Goal: Task Accomplishment & Management: Manage account settings

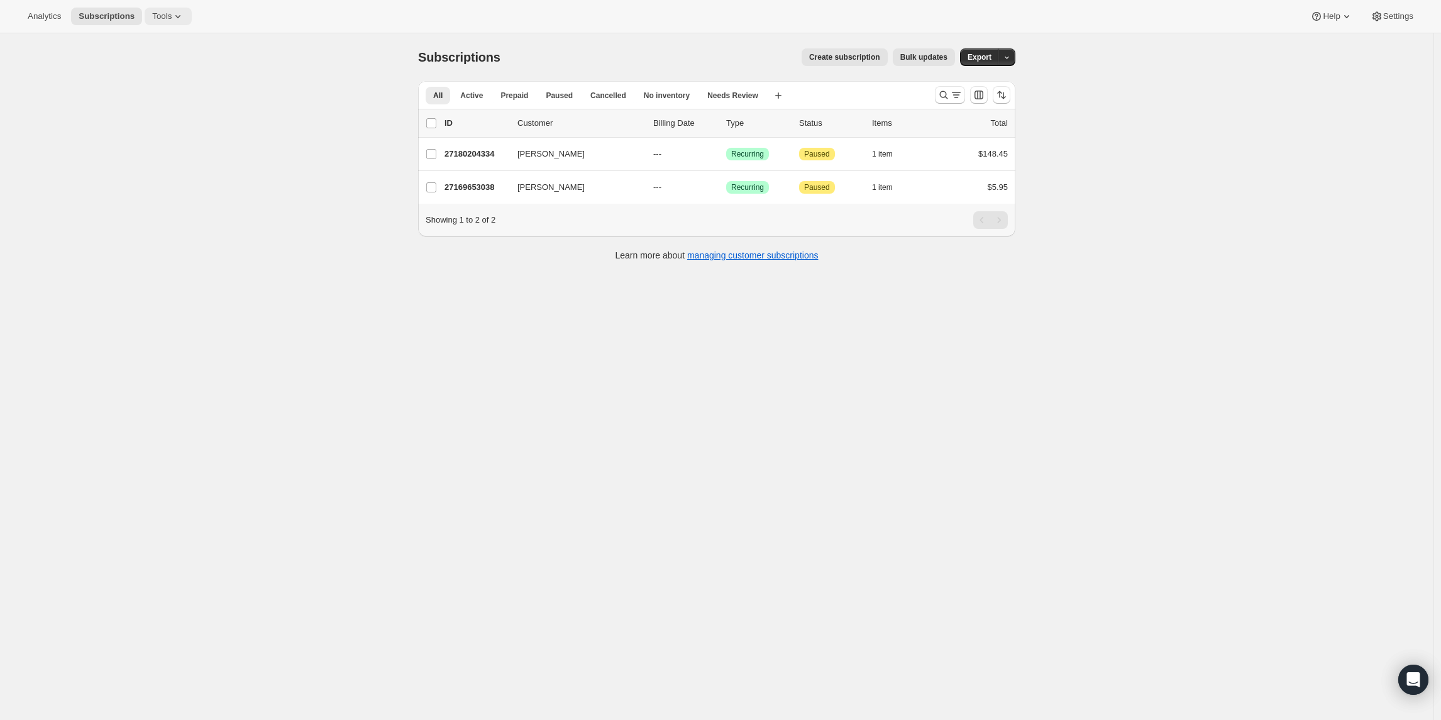
click at [172, 14] on span "Tools" at bounding box center [161, 16] width 19 height 10
click at [152, 79] on span "Bundles" at bounding box center [177, 85] width 111 height 13
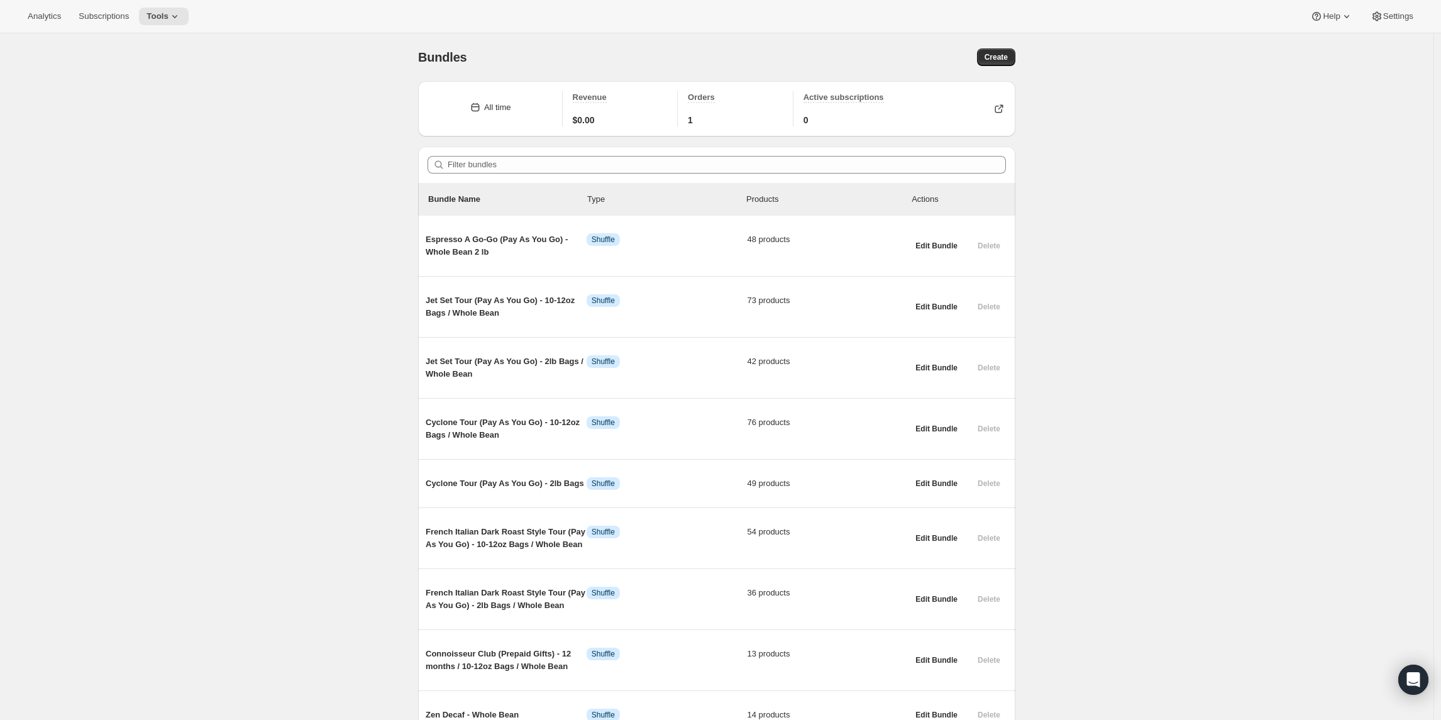
click at [360, 632] on div "Bundles. This page is ready Bundles Create All time Revenue $0.00 Orders 1 Acti…" at bounding box center [716, 604] width 1433 height 1142
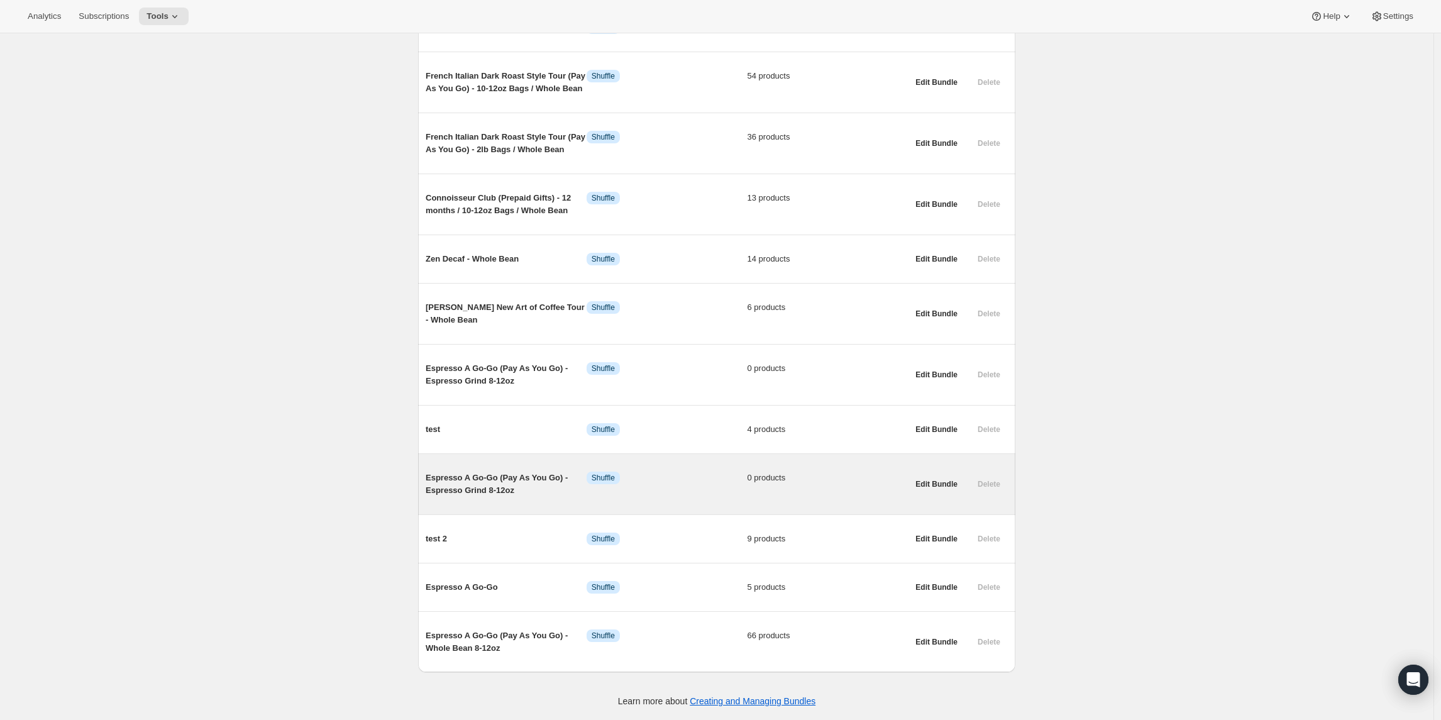
click at [468, 496] on div "Espresso A Go-Go (Pay As You Go) - Espresso Grind 8-12oz Info Shuffle 0 products" at bounding box center [666, 483] width 482 height 45
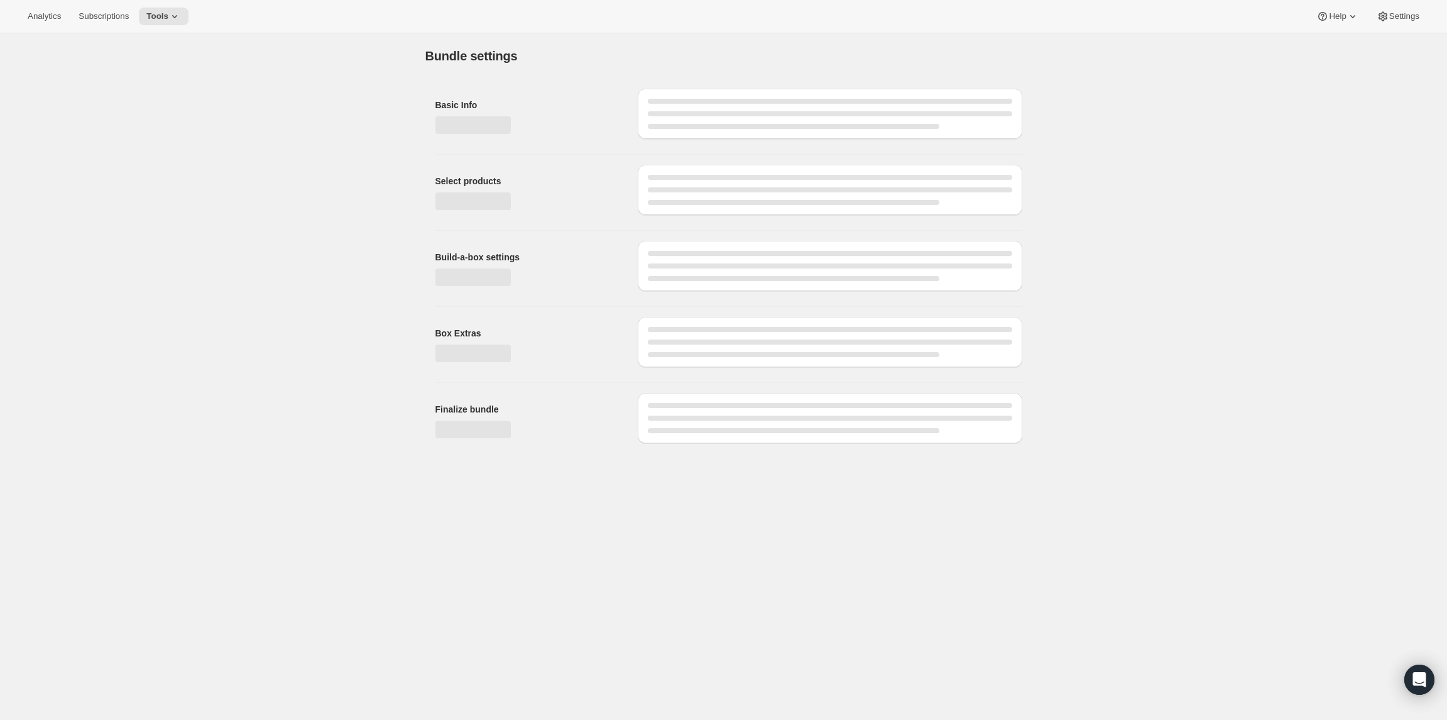
type input "Espresso A Go-Go (Pay As You Go) - Espresso Grind 8-12oz"
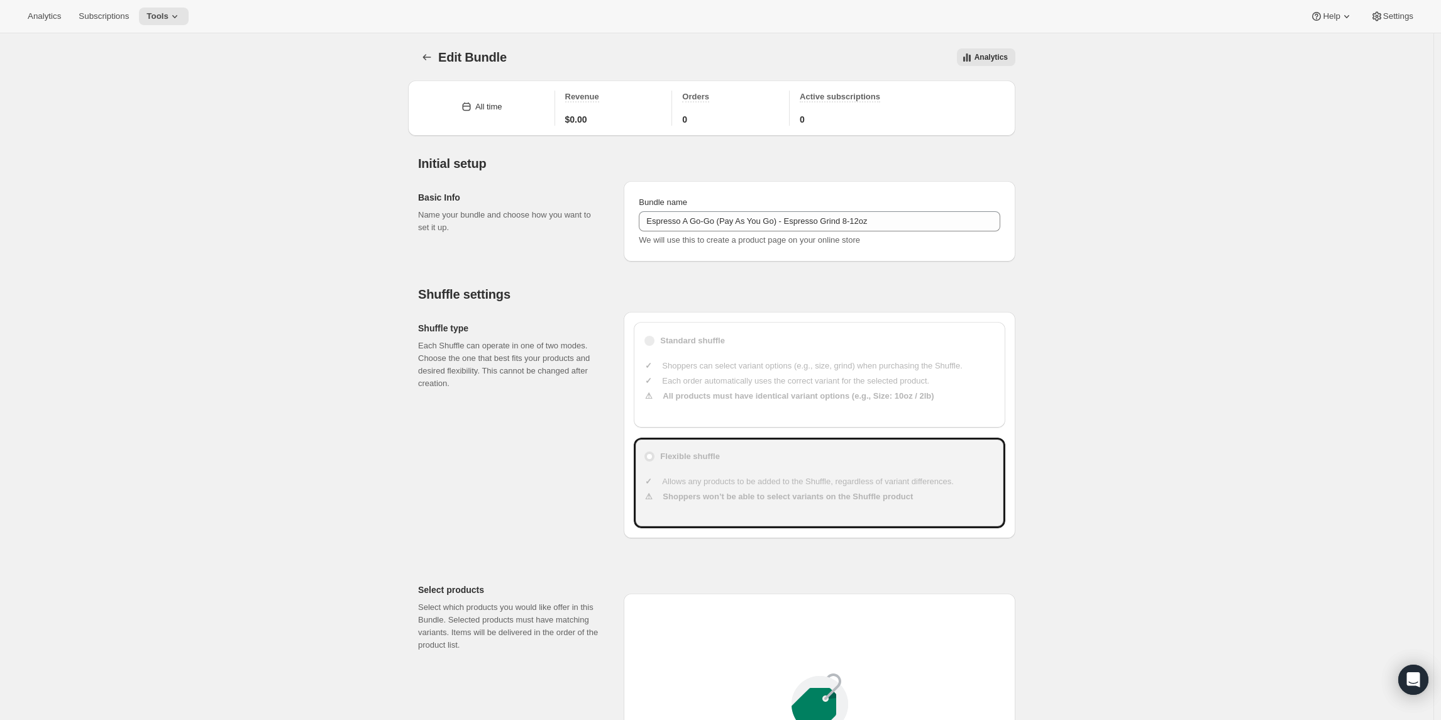
scroll to position [707, 0]
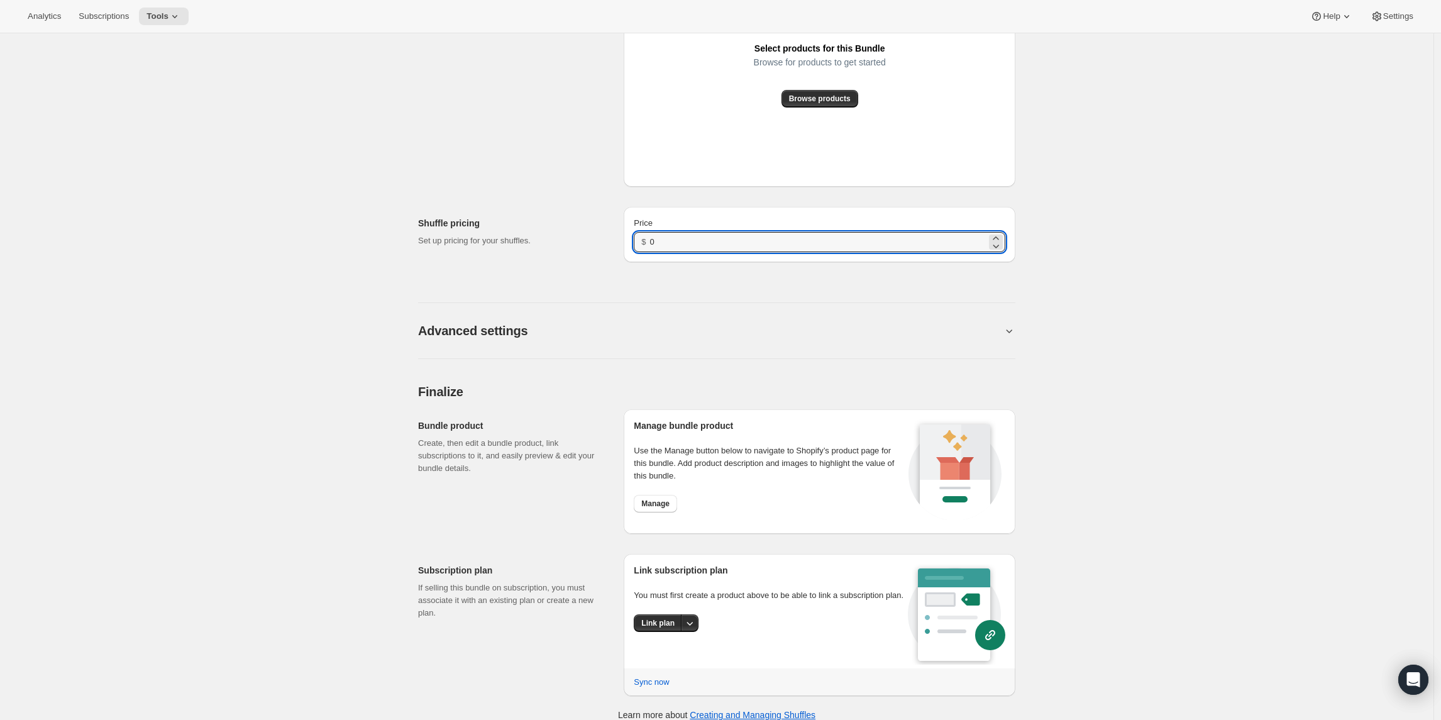
drag, startPoint x: 688, startPoint y: 248, endPoint x: 641, endPoint y: 238, distance: 47.7
click at [641, 238] on div "$ 0" at bounding box center [819, 242] width 371 height 20
type input "21"
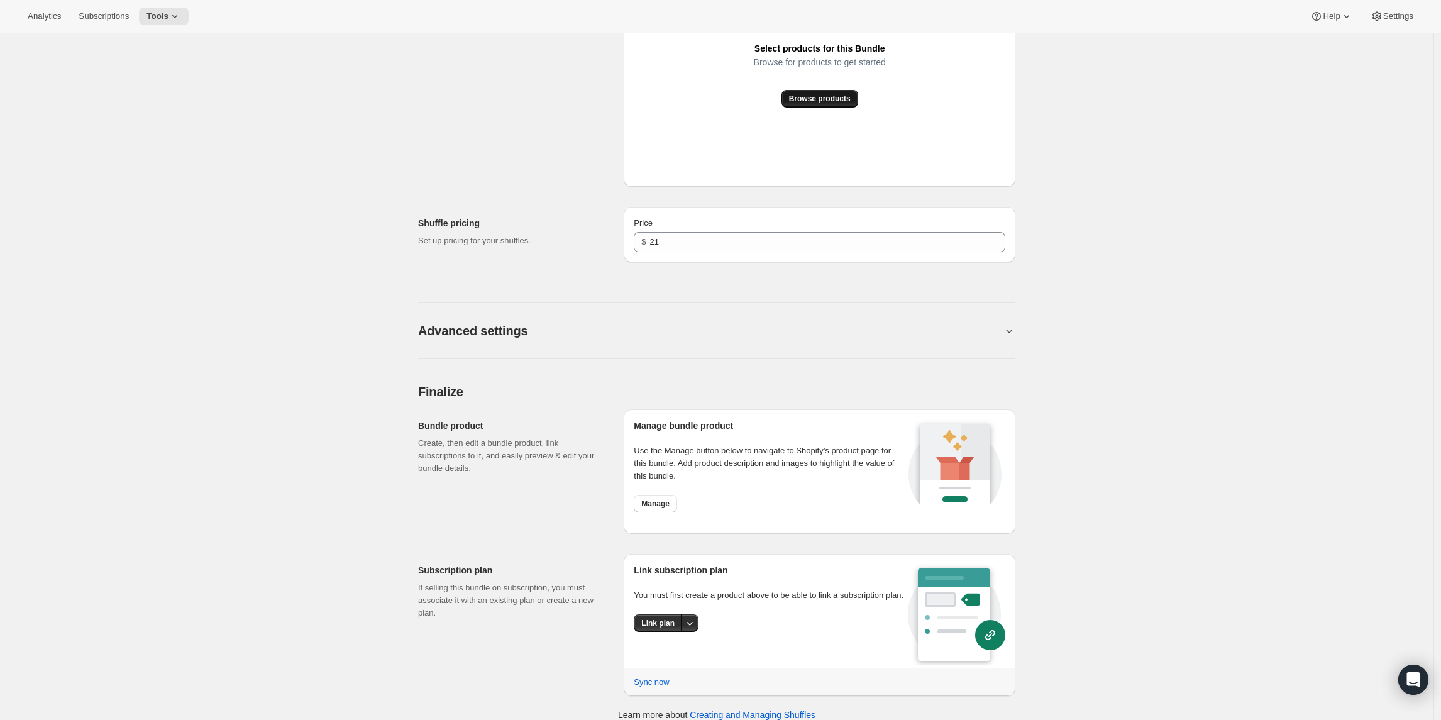
click at [825, 102] on span "Browse products" at bounding box center [820, 99] width 62 height 10
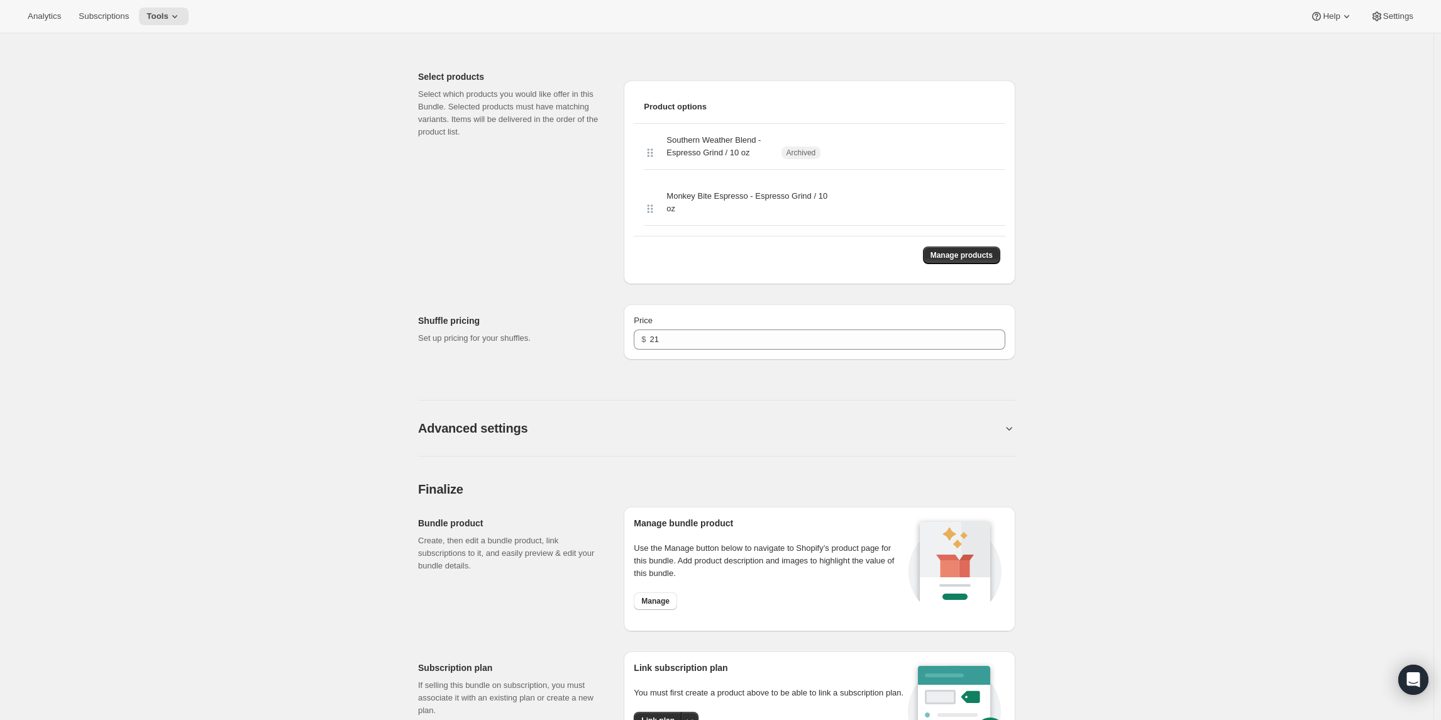
scroll to position [390, 0]
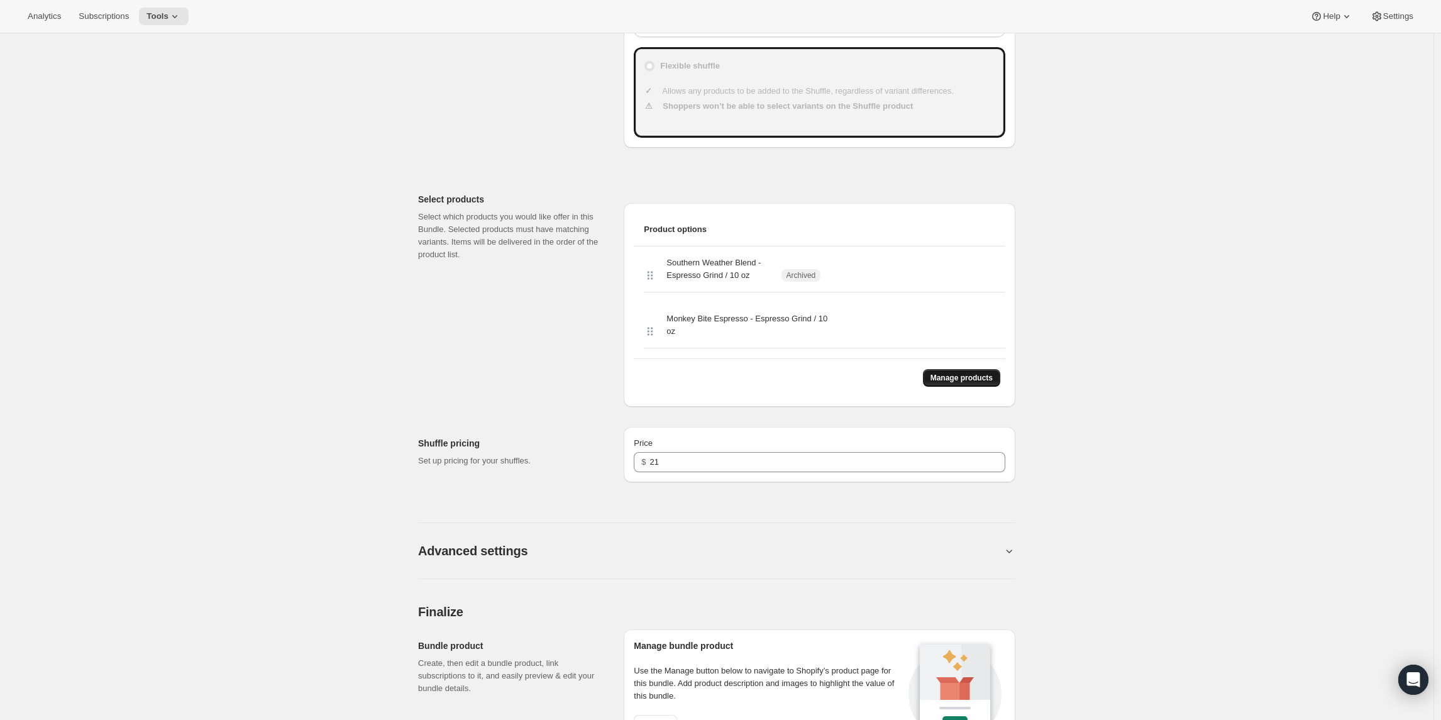
click at [962, 375] on span "Manage products" at bounding box center [961, 378] width 62 height 10
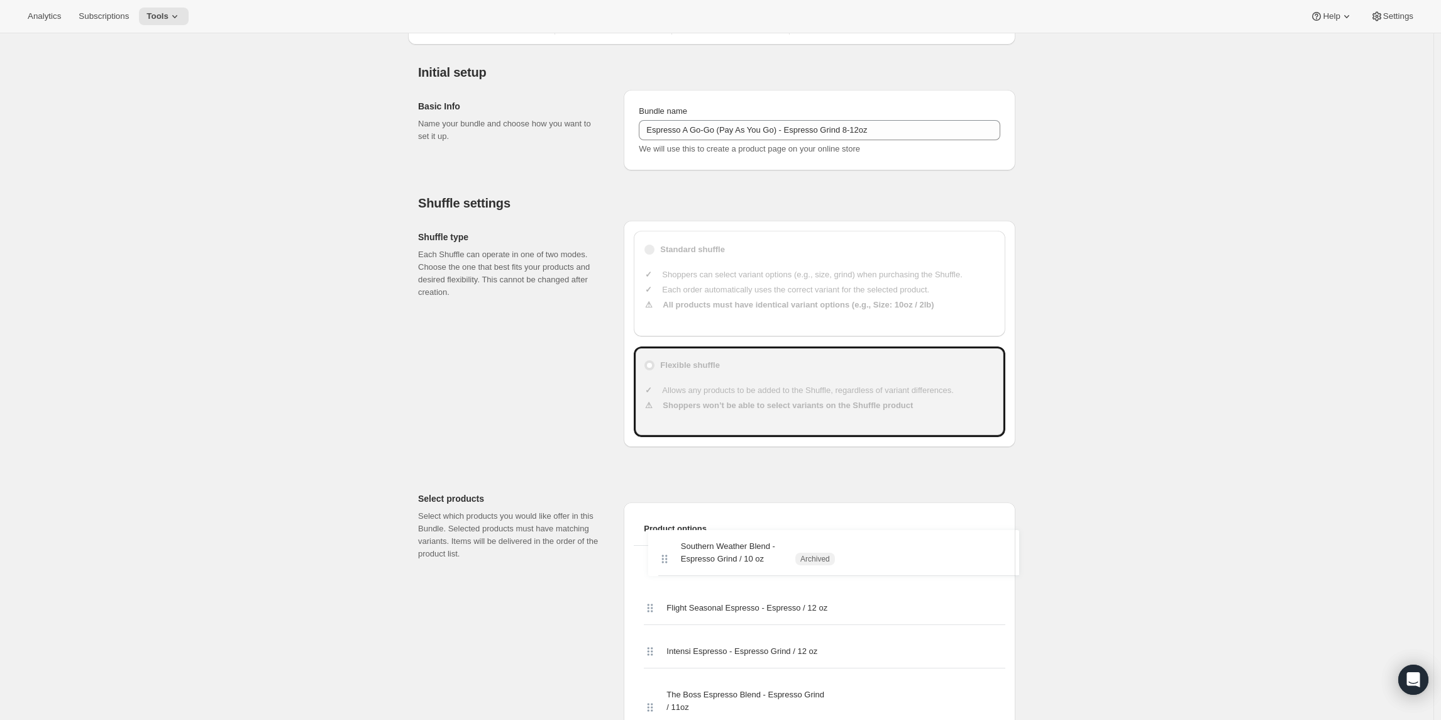
scroll to position [96, 0]
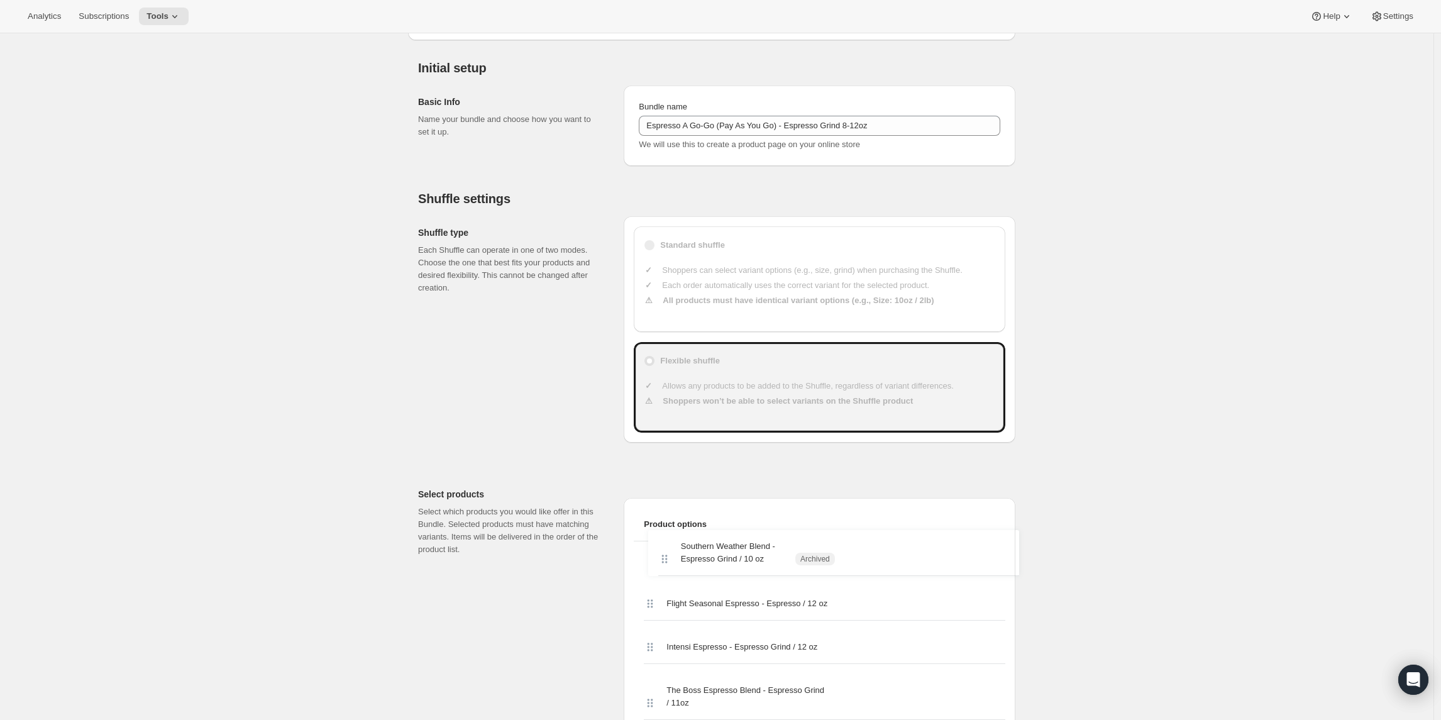
drag, startPoint x: 655, startPoint y: 263, endPoint x: 667, endPoint y: 549, distance: 286.2
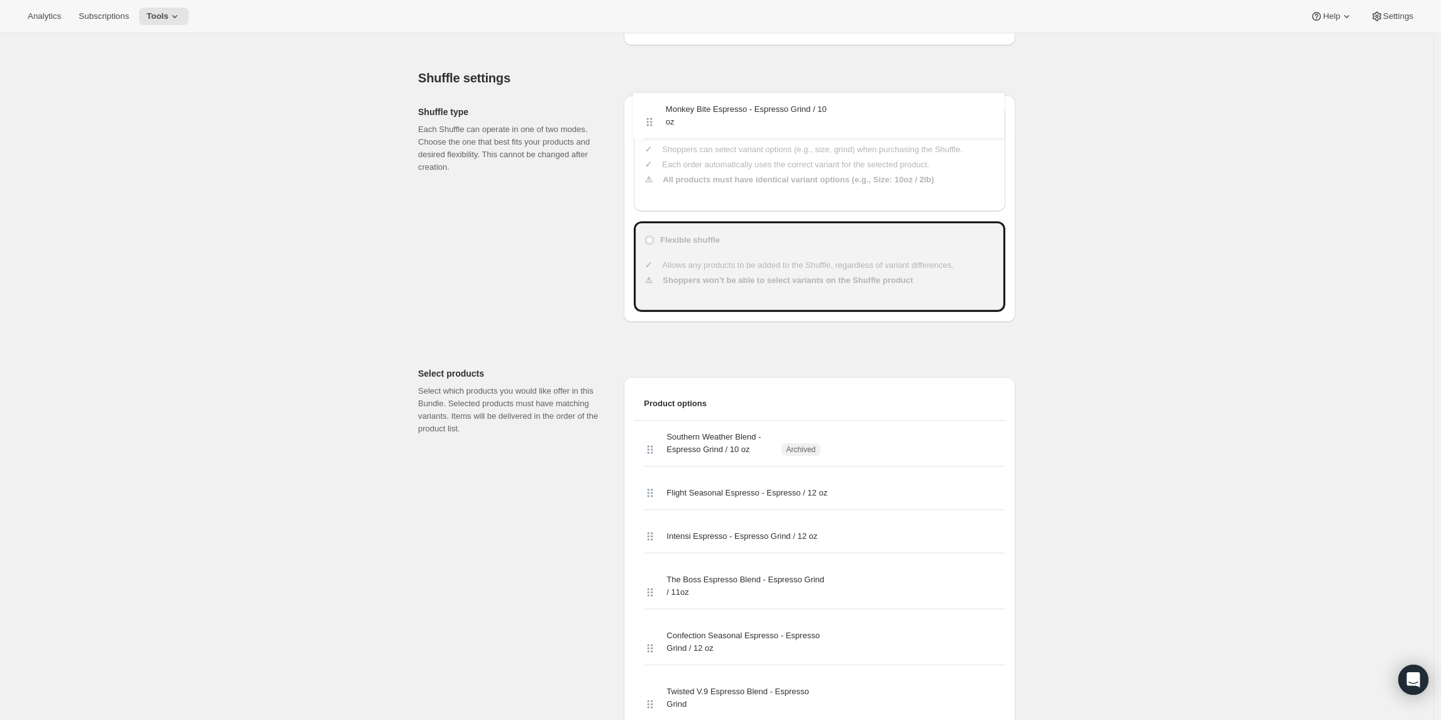
scroll to position [215, 0]
drag, startPoint x: 652, startPoint y: 553, endPoint x: 646, endPoint y: 494, distance: 59.4
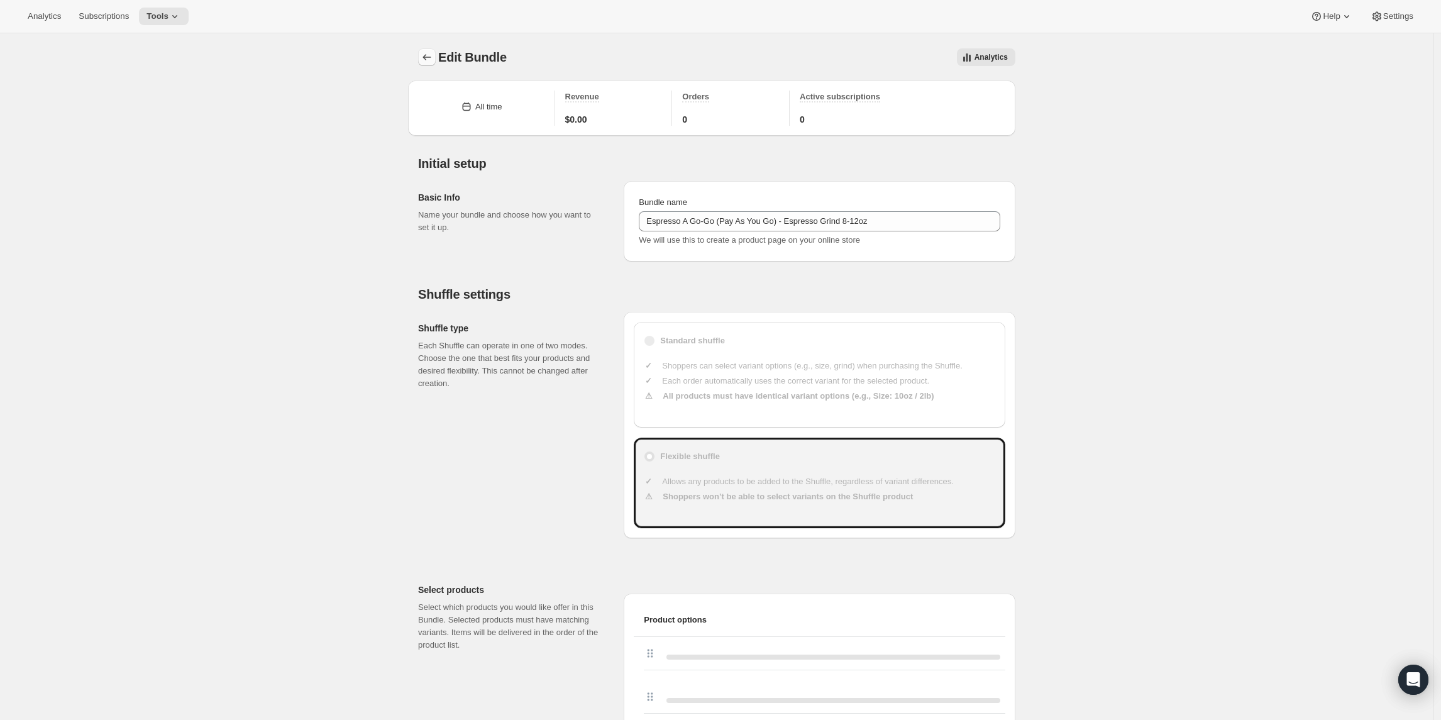
click at [421, 58] on button "Bundles" at bounding box center [427, 57] width 18 height 18
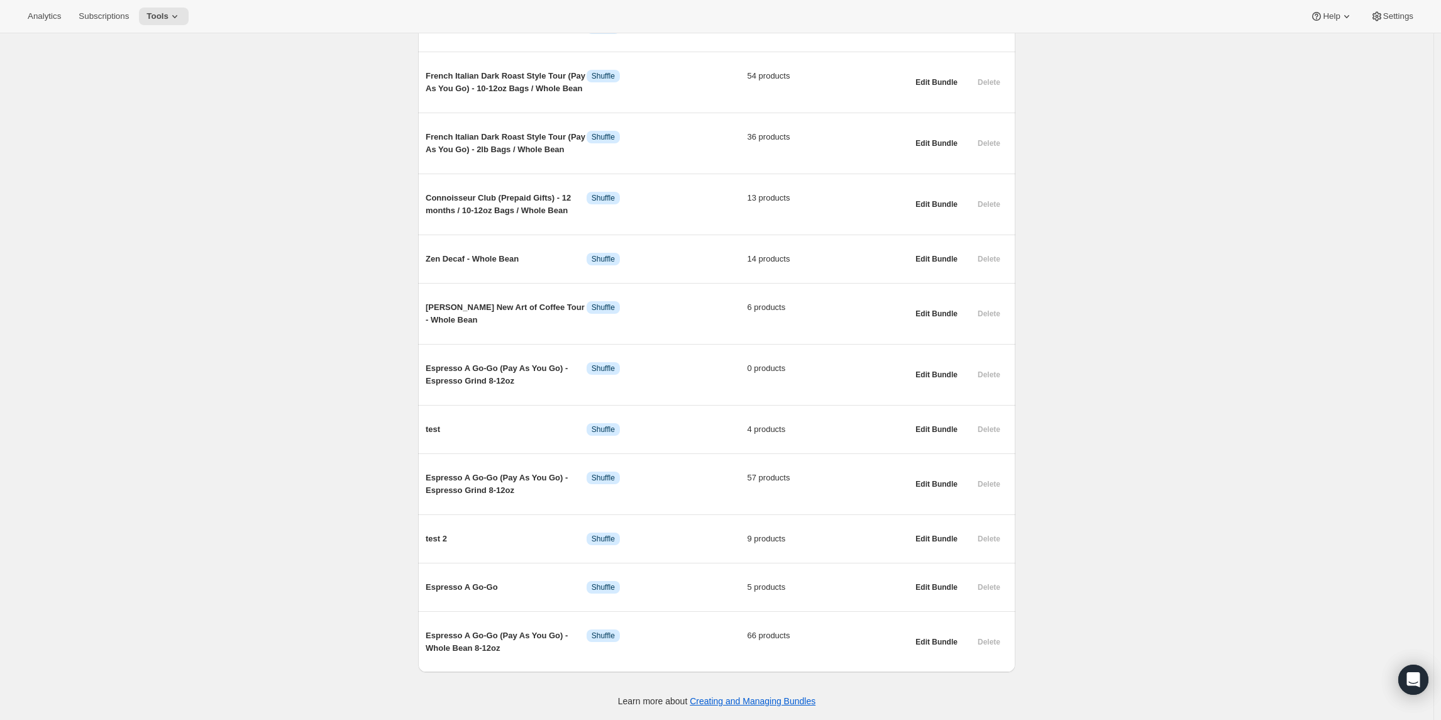
scroll to position [469, 0]
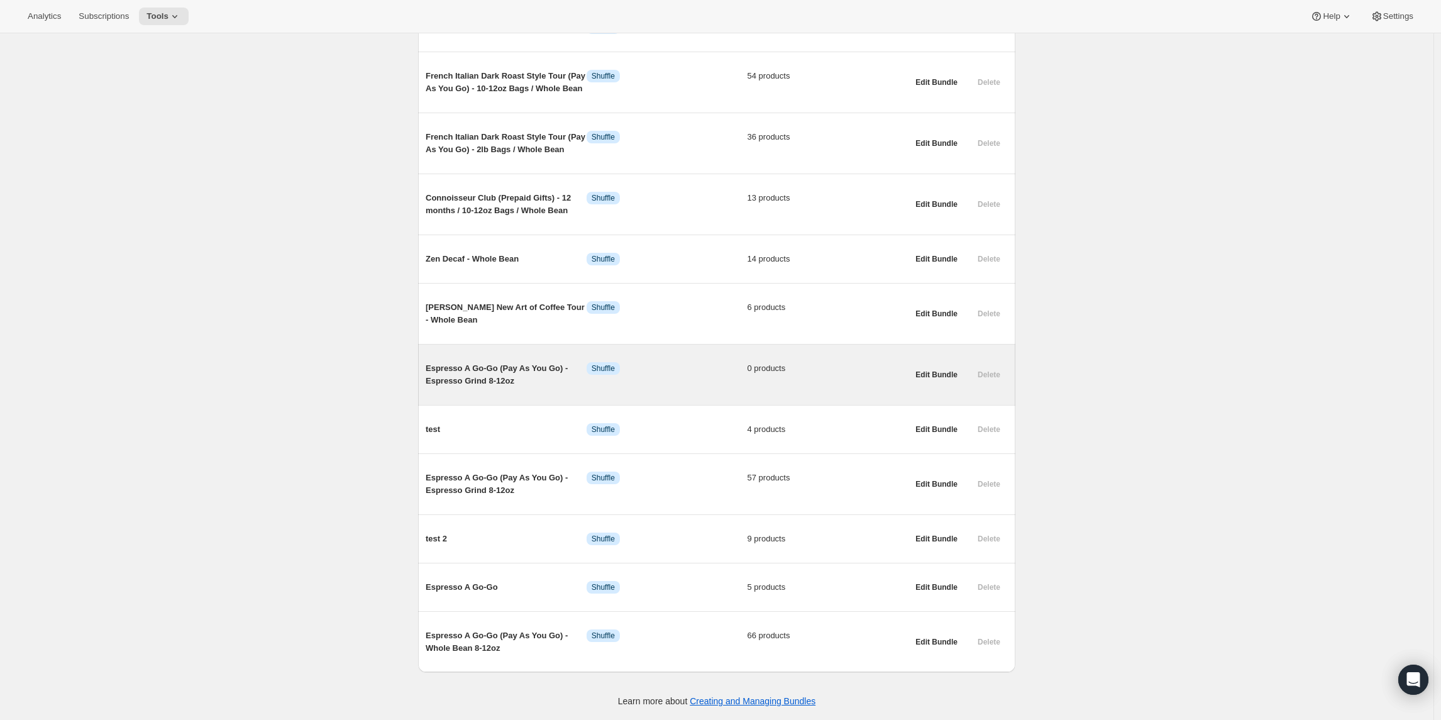
click at [439, 373] on span "Espresso A Go-Go (Pay As You Go) - Espresso Grind 8-12oz" at bounding box center [505, 374] width 161 height 25
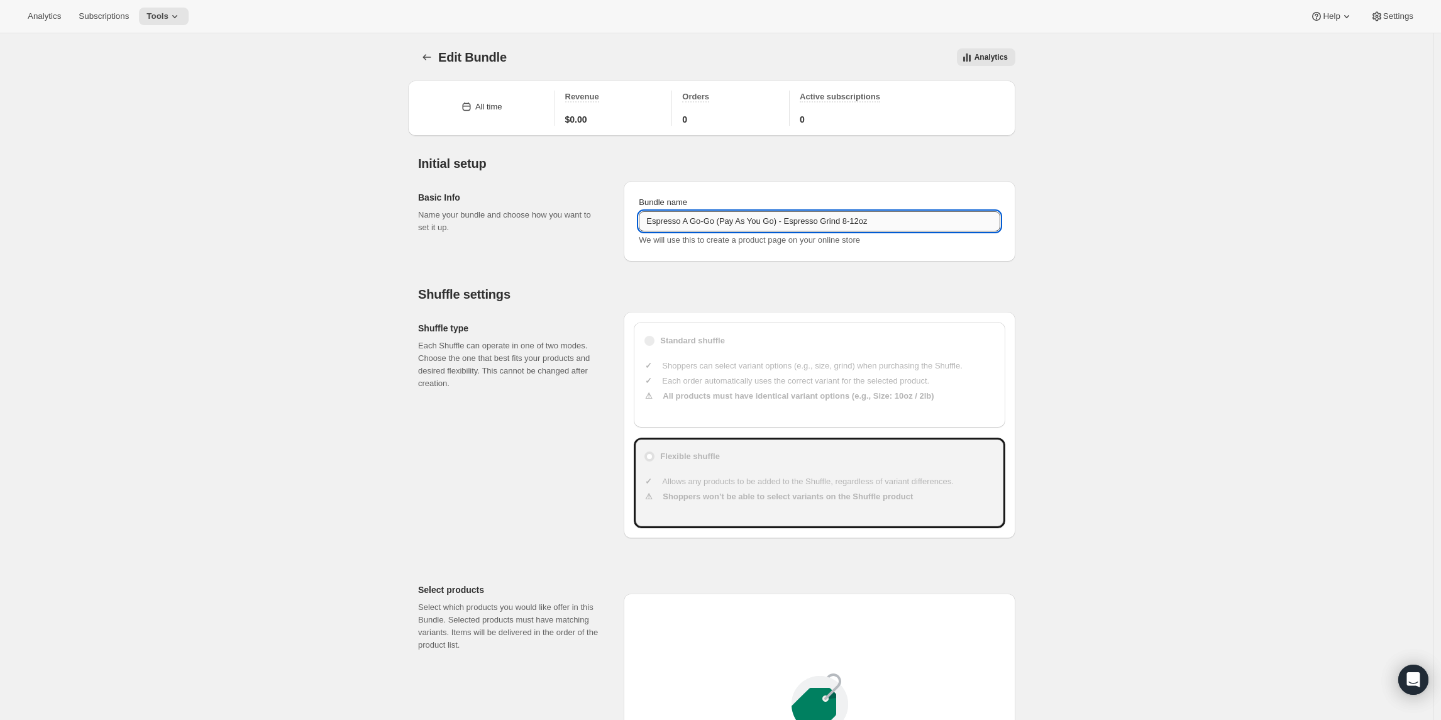
drag, startPoint x: 856, startPoint y: 221, endPoint x: 911, endPoint y: 226, distance: 55.6
click at [911, 226] on input "Espresso A Go-Go (Pay As You Go) - Espresso Grind 8-12oz" at bounding box center [819, 221] width 361 height 20
type input "Espresso A Go-Go (Pay As You Go) - Espresso Grind 2lb"
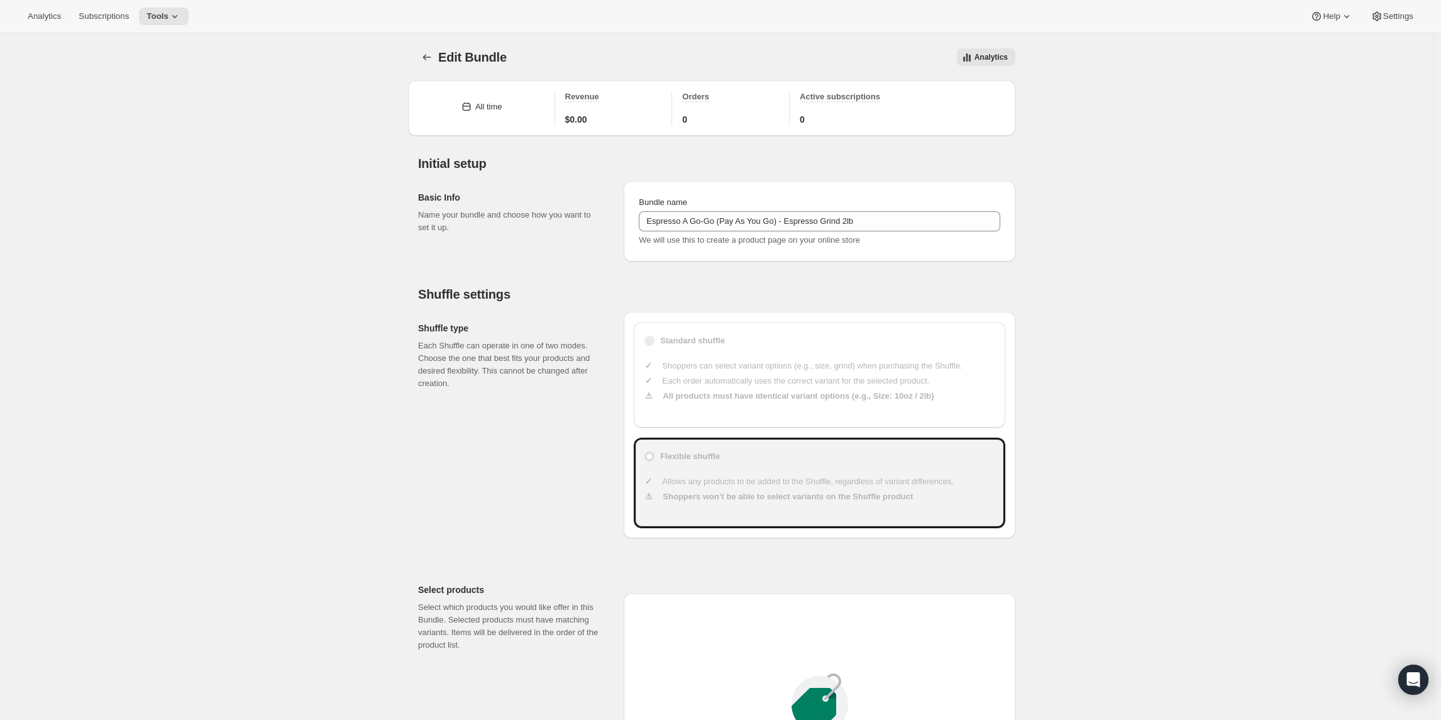
scroll to position [707, 0]
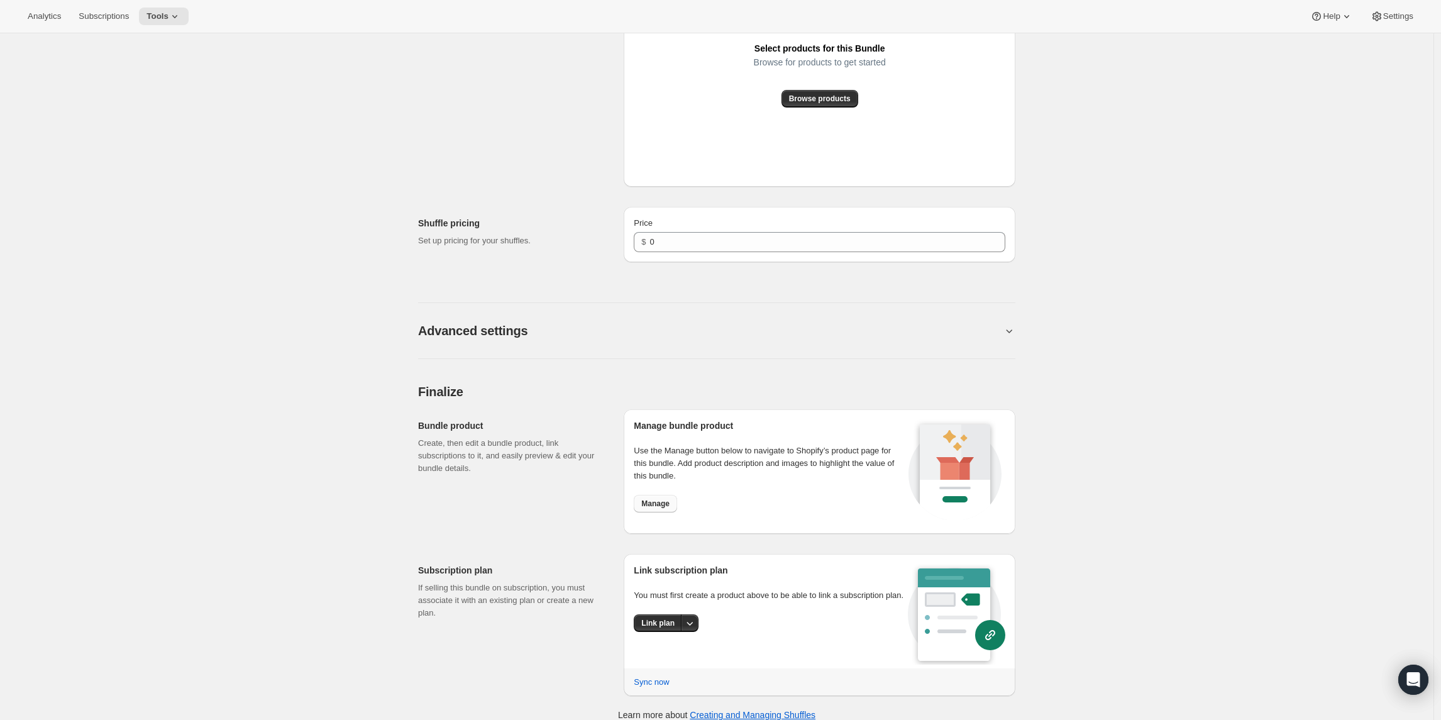
click at [645, 507] on span "Manage" at bounding box center [655, 503] width 28 height 10
click at [669, 628] on span "Link plan" at bounding box center [657, 623] width 33 height 10
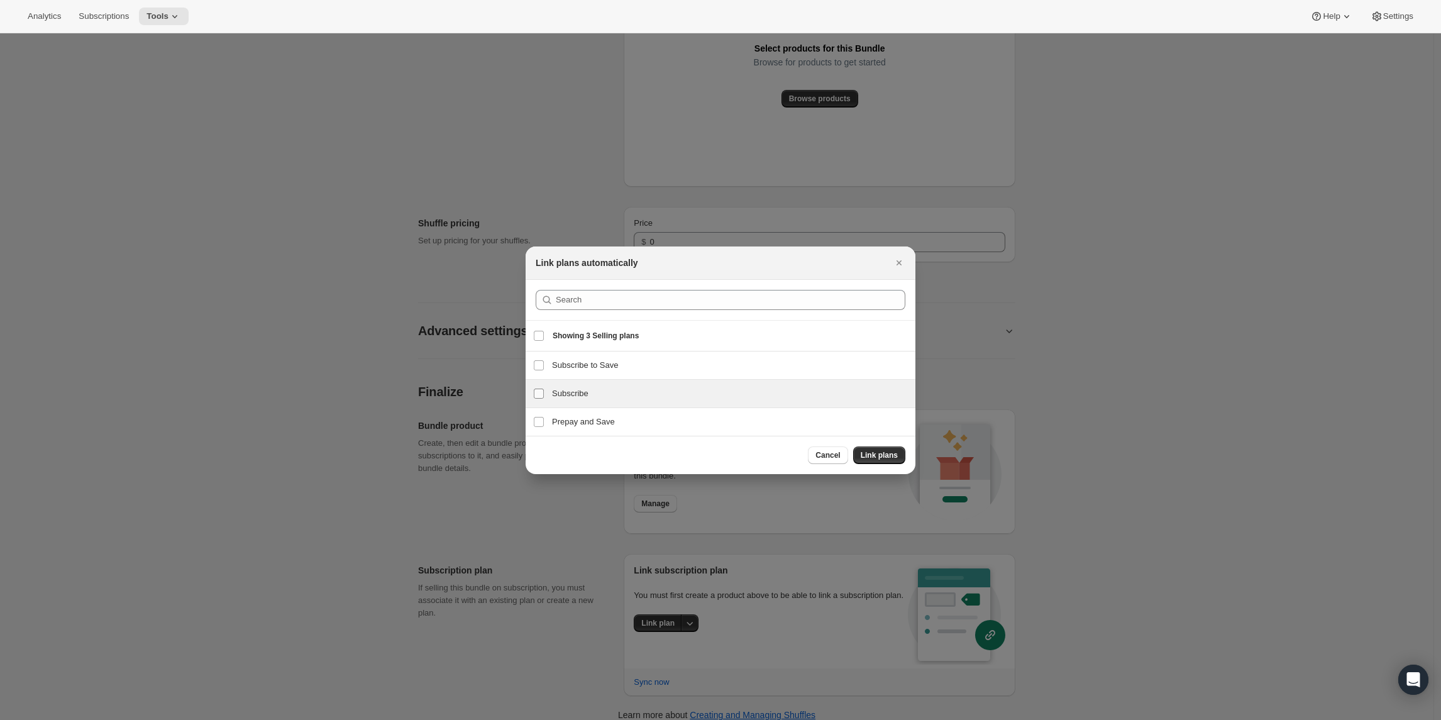
click at [546, 390] on label "Subscribe" at bounding box center [538, 394] width 26 height 28
click at [544, 390] on input "Subscribe" at bounding box center [539, 393] width 10 height 10
checkbox input "true"
click at [536, 419] on input "Prepay and Save" at bounding box center [539, 422] width 10 height 10
checkbox input "true"
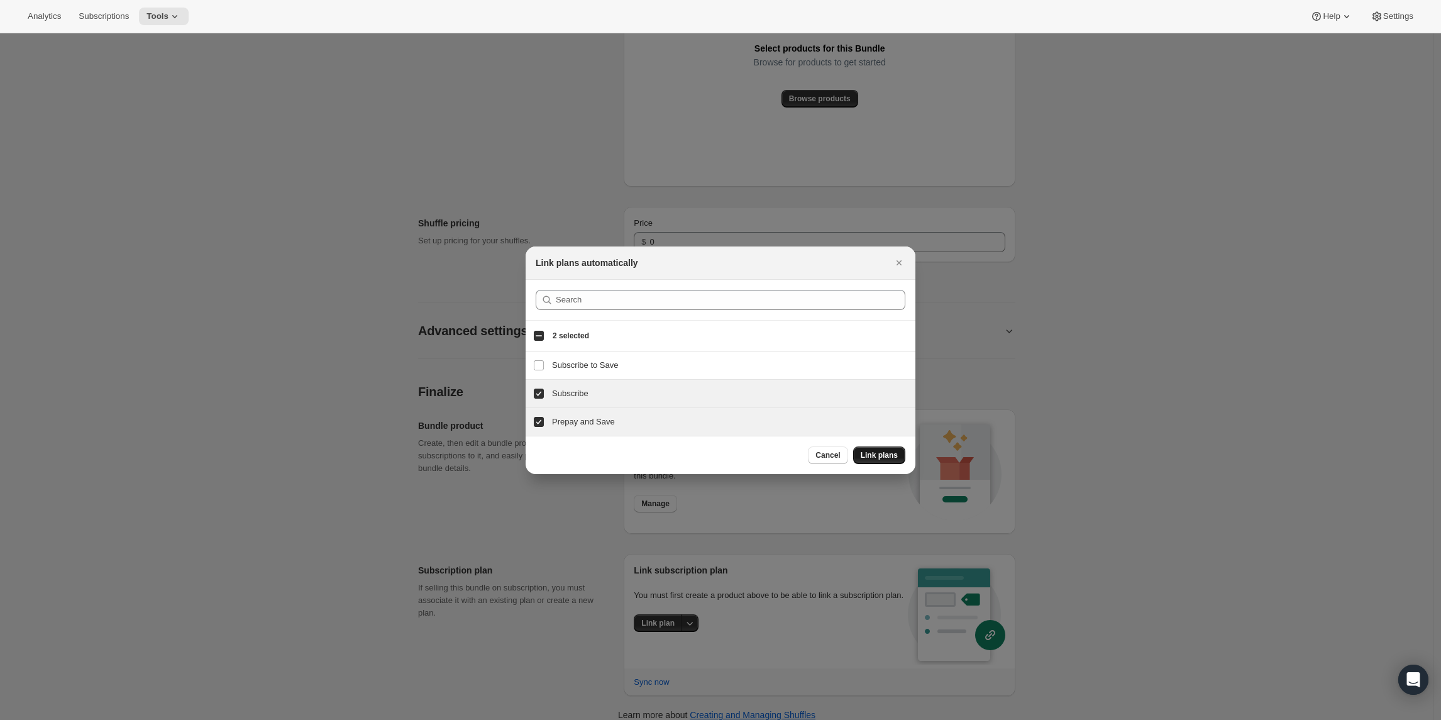
click at [887, 454] on span "Link plans" at bounding box center [878, 455] width 37 height 10
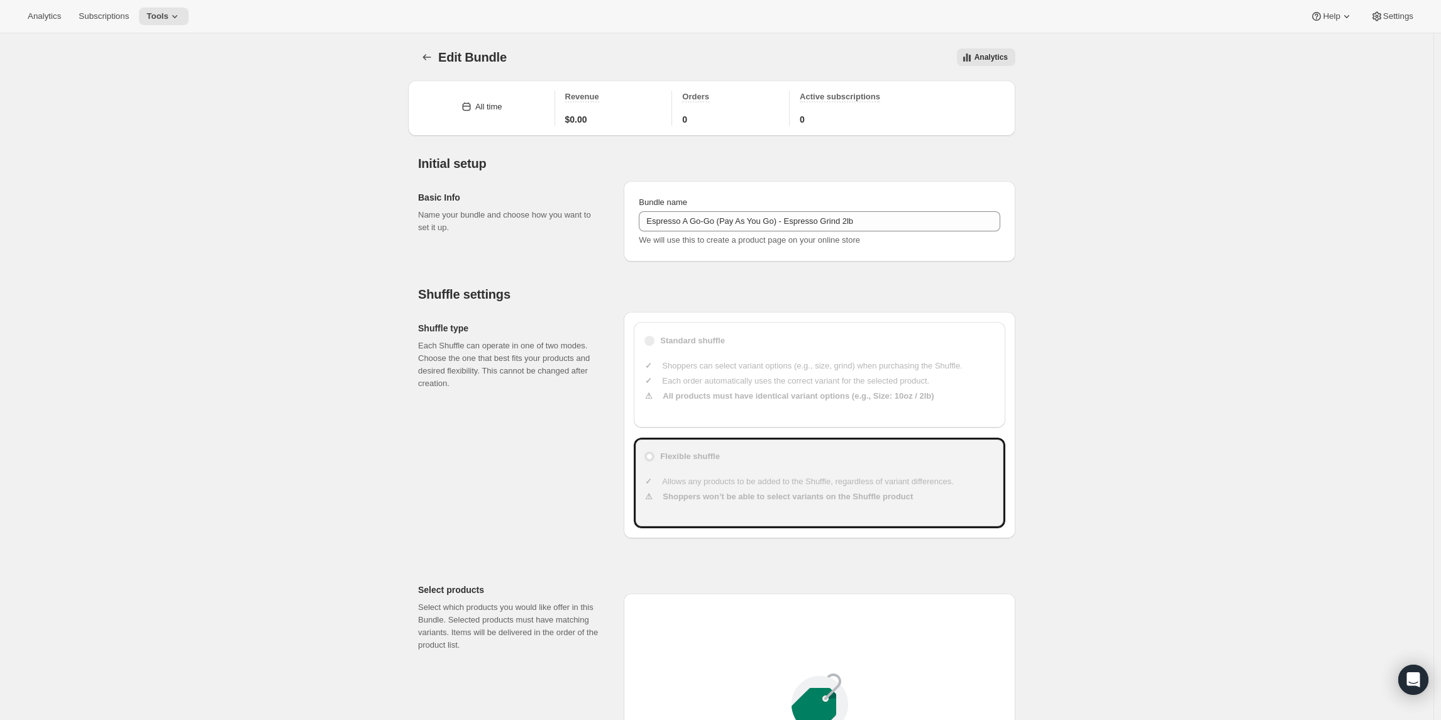
scroll to position [707, 0]
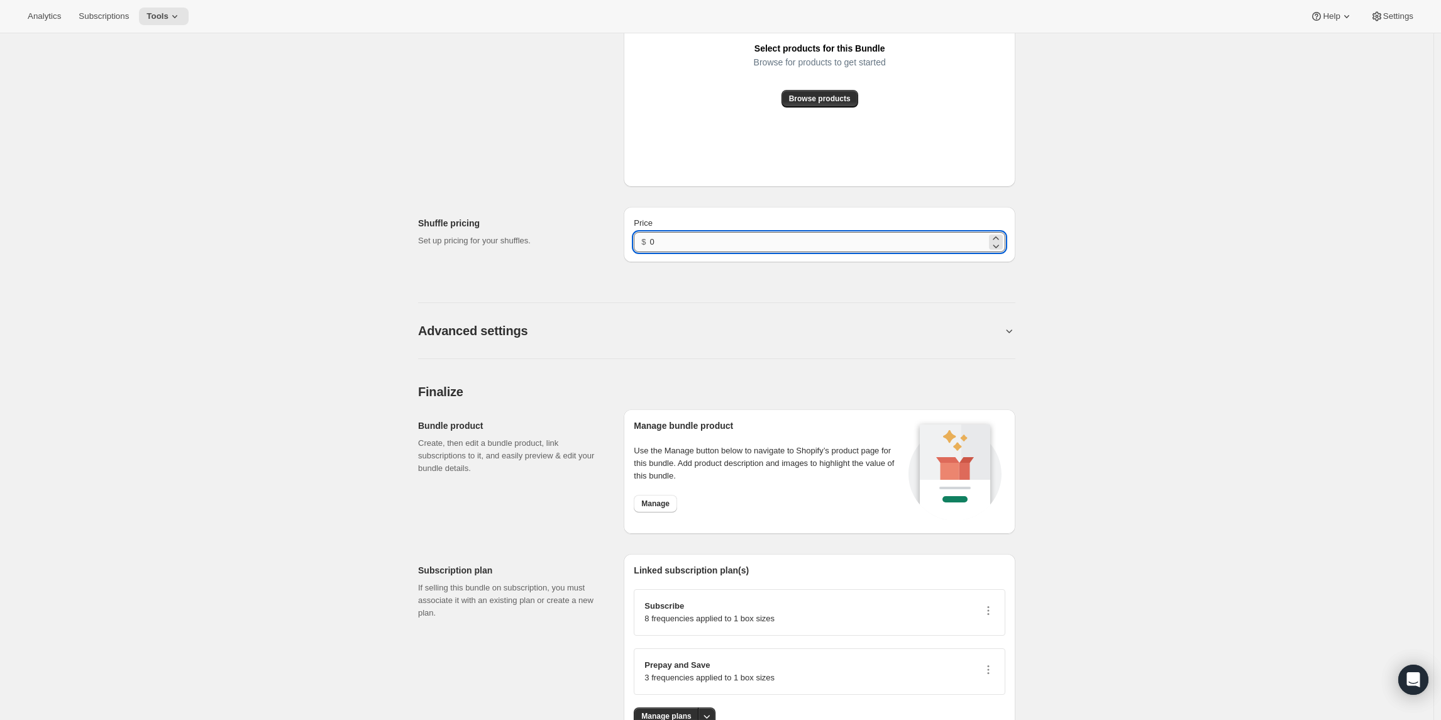
click at [718, 250] on input "0" at bounding box center [818, 242] width 336 height 20
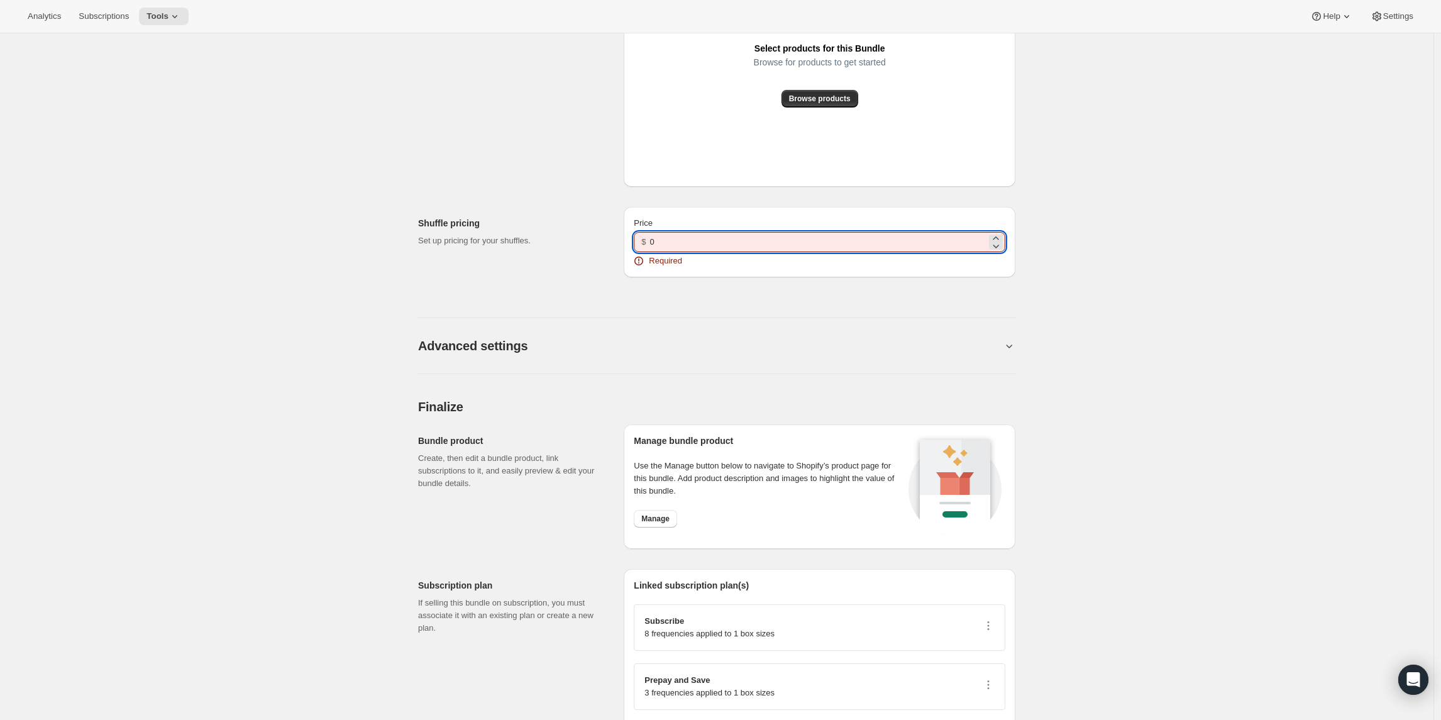
click at [671, 251] on input "0" at bounding box center [818, 242] width 336 height 20
click at [669, 247] on input "0" at bounding box center [818, 242] width 336 height 20
type input "5"
type input "4"
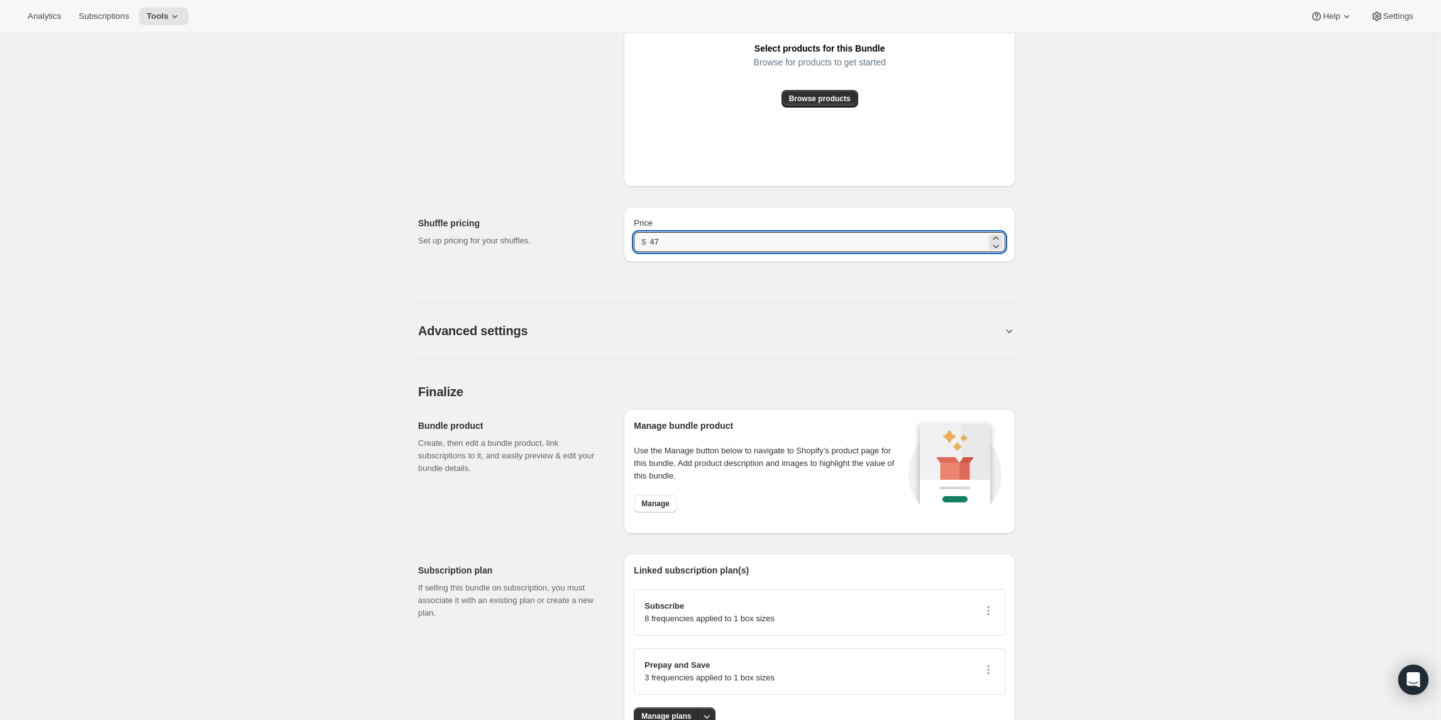
type input "47"
click at [810, 85] on div "Browse for products to get started" at bounding box center [820, 73] width 132 height 33
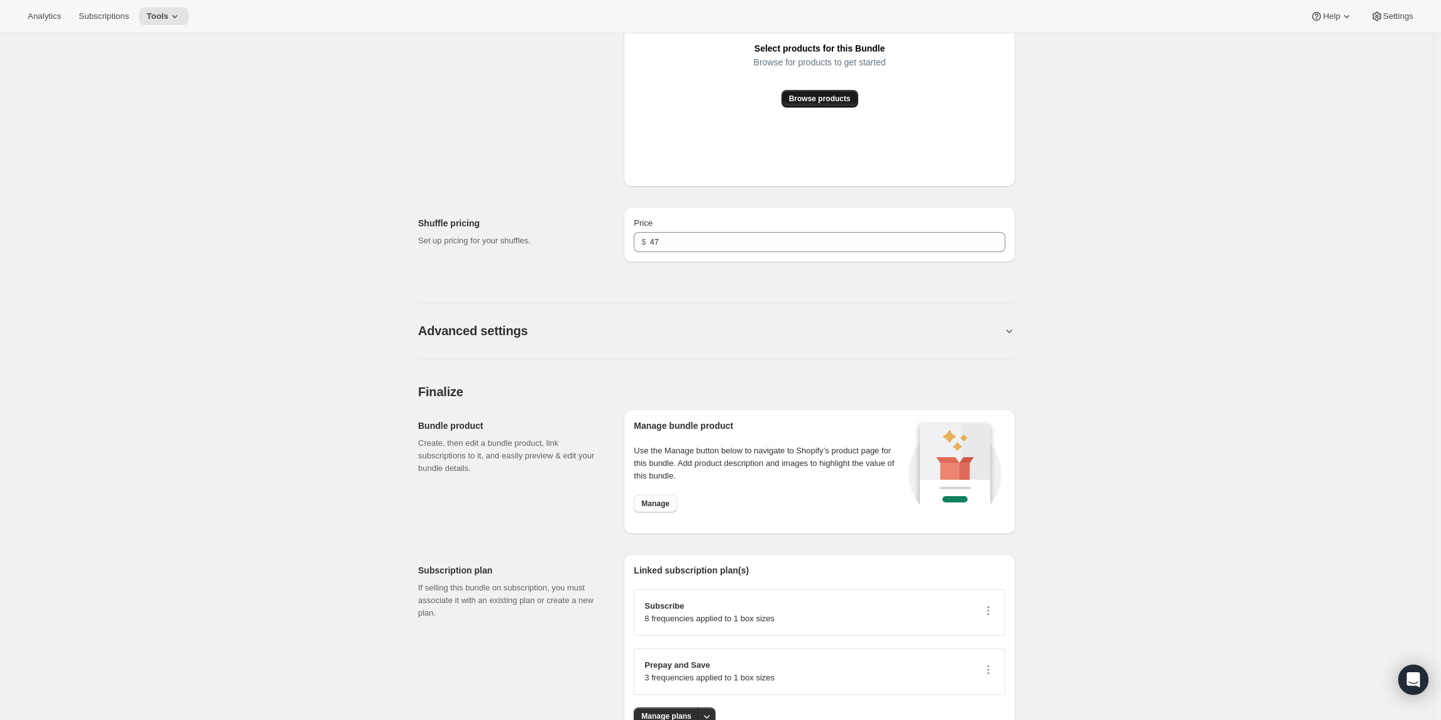
click at [795, 94] on span "Browse products" at bounding box center [820, 99] width 62 height 10
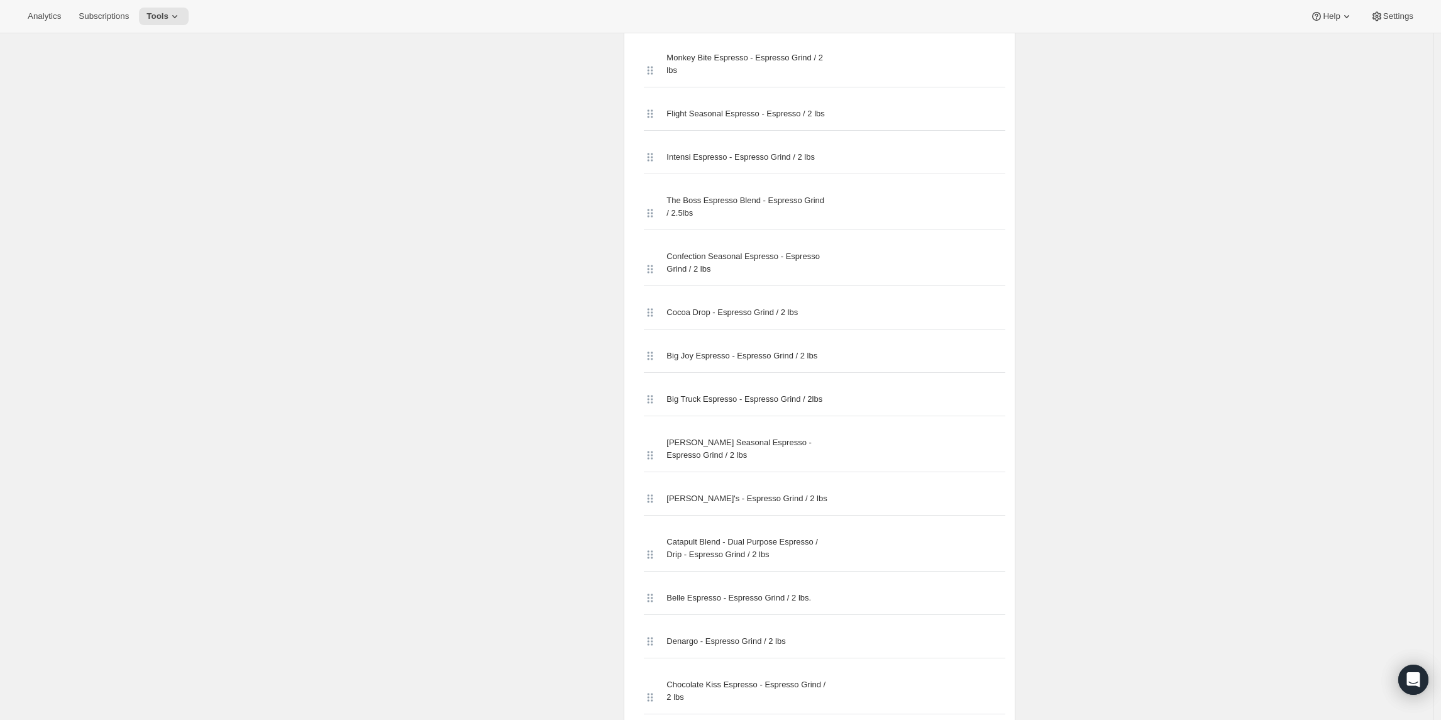
scroll to position [0, 0]
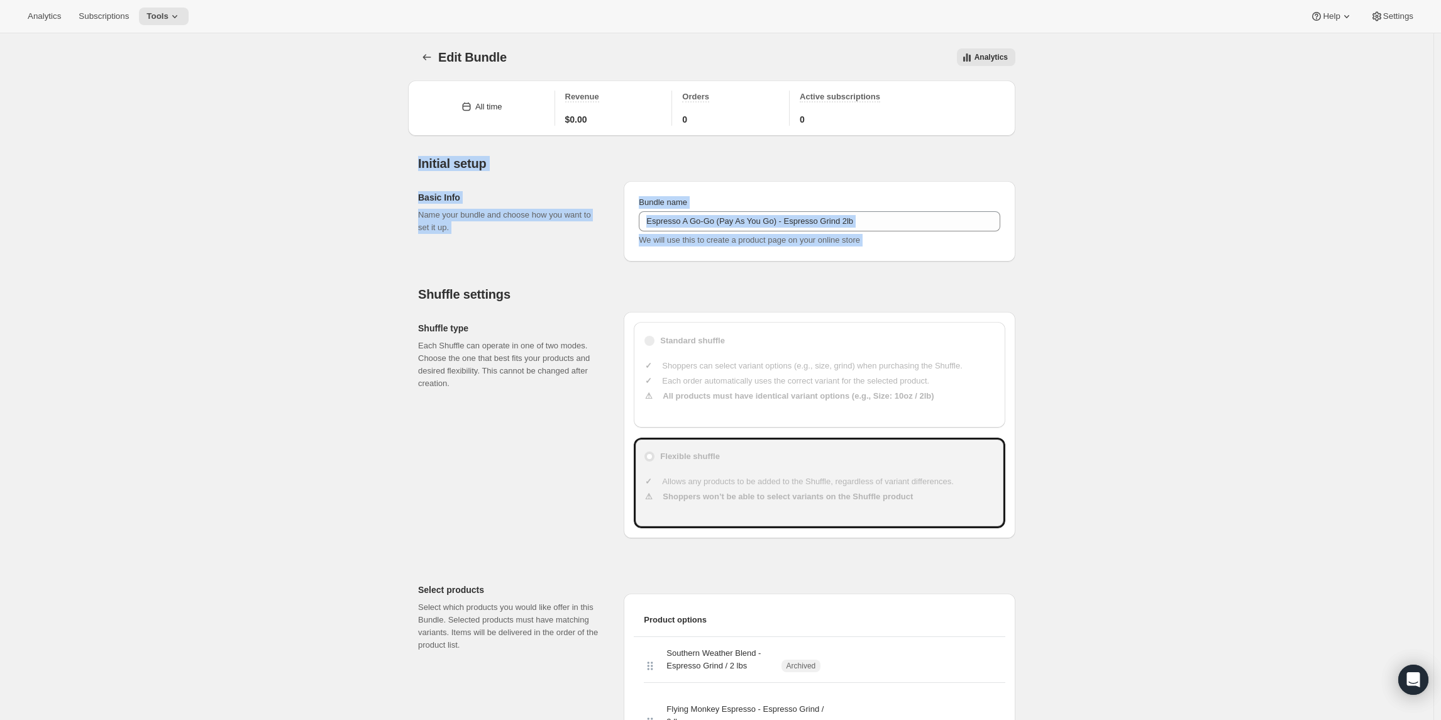
drag, startPoint x: 1439, startPoint y: 138, endPoint x: 1436, endPoint y: 248, distance: 110.0
click at [433, 57] on icon "Bundles" at bounding box center [426, 57] width 13 height 13
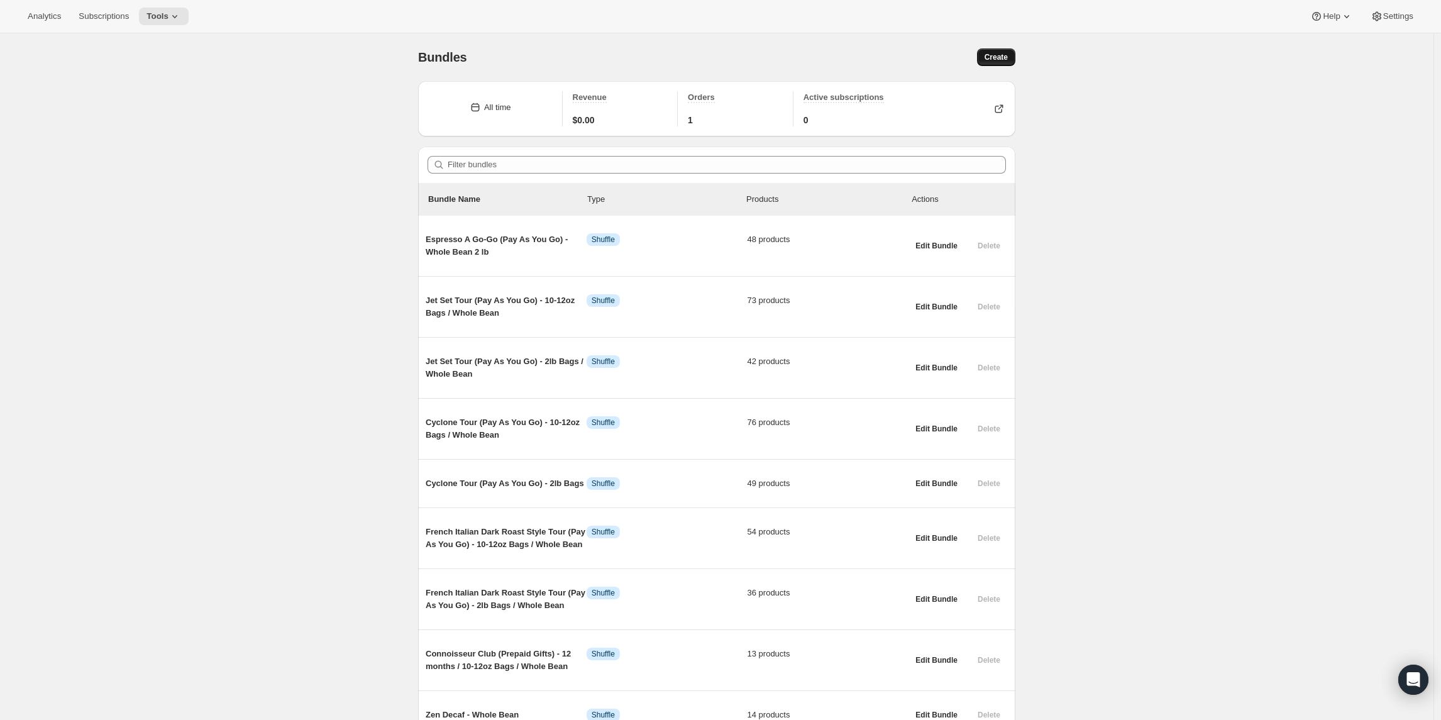
click at [985, 58] on button "Create" at bounding box center [996, 57] width 38 height 18
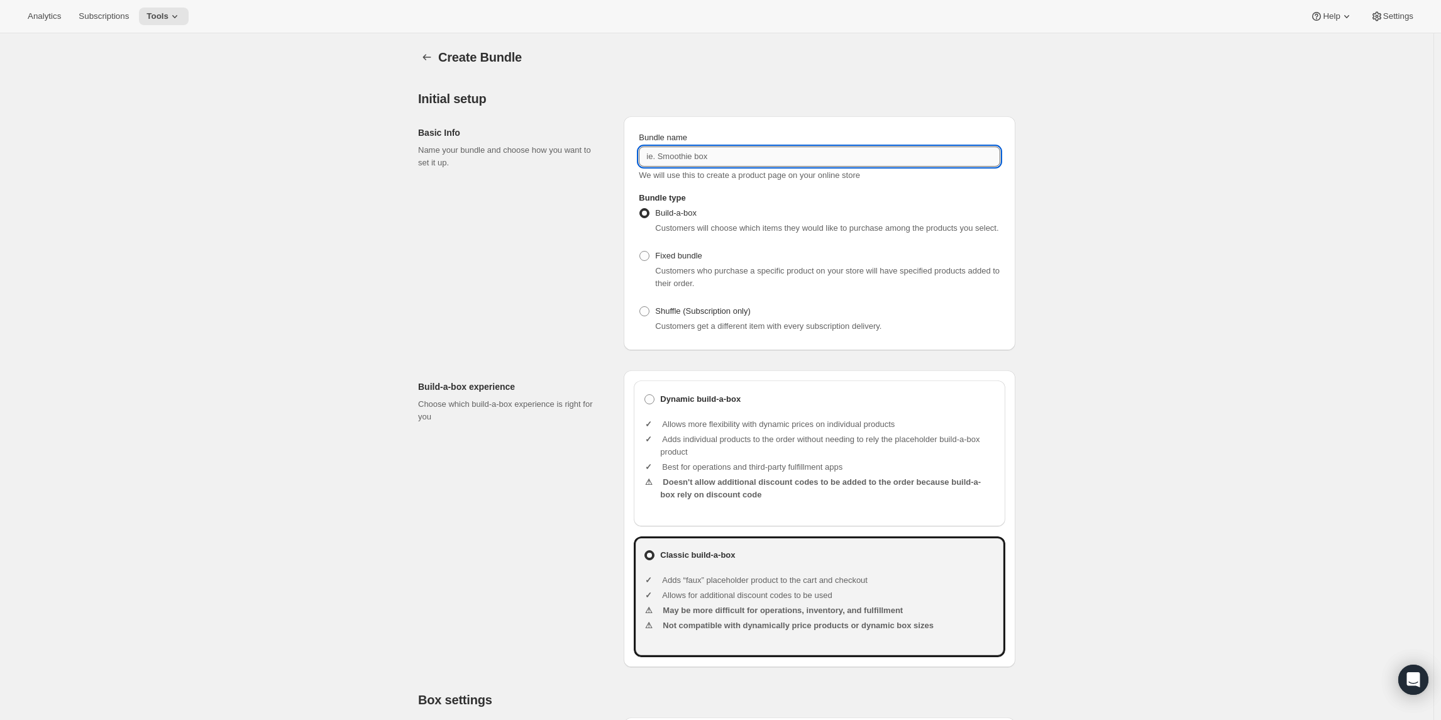
click at [656, 163] on input "Bundle name" at bounding box center [819, 156] width 361 height 20
paste input "Cyclone Tour (Pay As You Go) Success"
click at [715, 156] on input "Cyclone Tour (Pay As You Go) Success" at bounding box center [819, 156] width 361 height 20
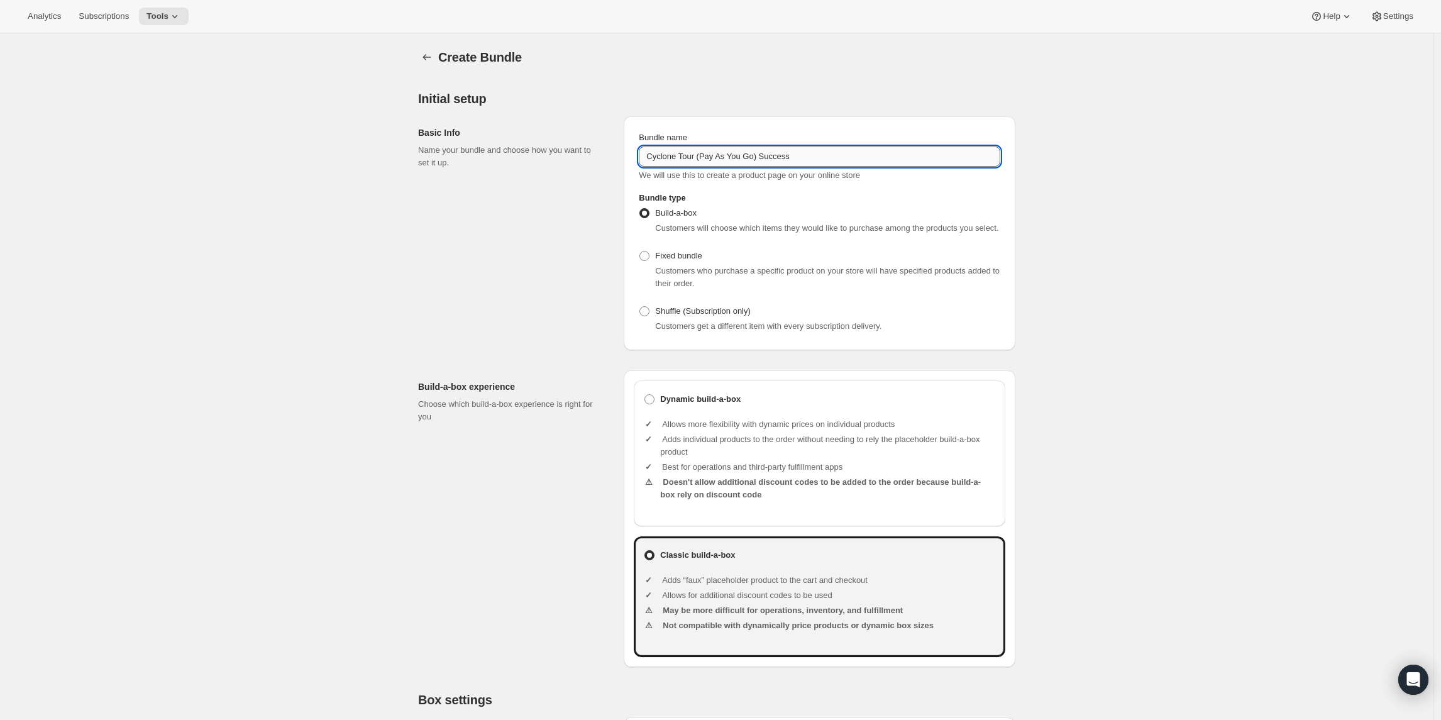
paste input "text"
drag, startPoint x: 774, startPoint y: 155, endPoint x: 801, endPoint y: 160, distance: 26.8
click at [801, 160] on input "Cyclone Tour (Pay As You Go) - 10-12oz Bags - Whole Bean" at bounding box center [819, 156] width 361 height 20
drag, startPoint x: 837, startPoint y: 155, endPoint x: 904, endPoint y: 160, distance: 67.4
click at [904, 160] on input "Cyclone Tour (Pay As You Go) - 10-12oz Bags - Whole Bean" at bounding box center [819, 156] width 361 height 20
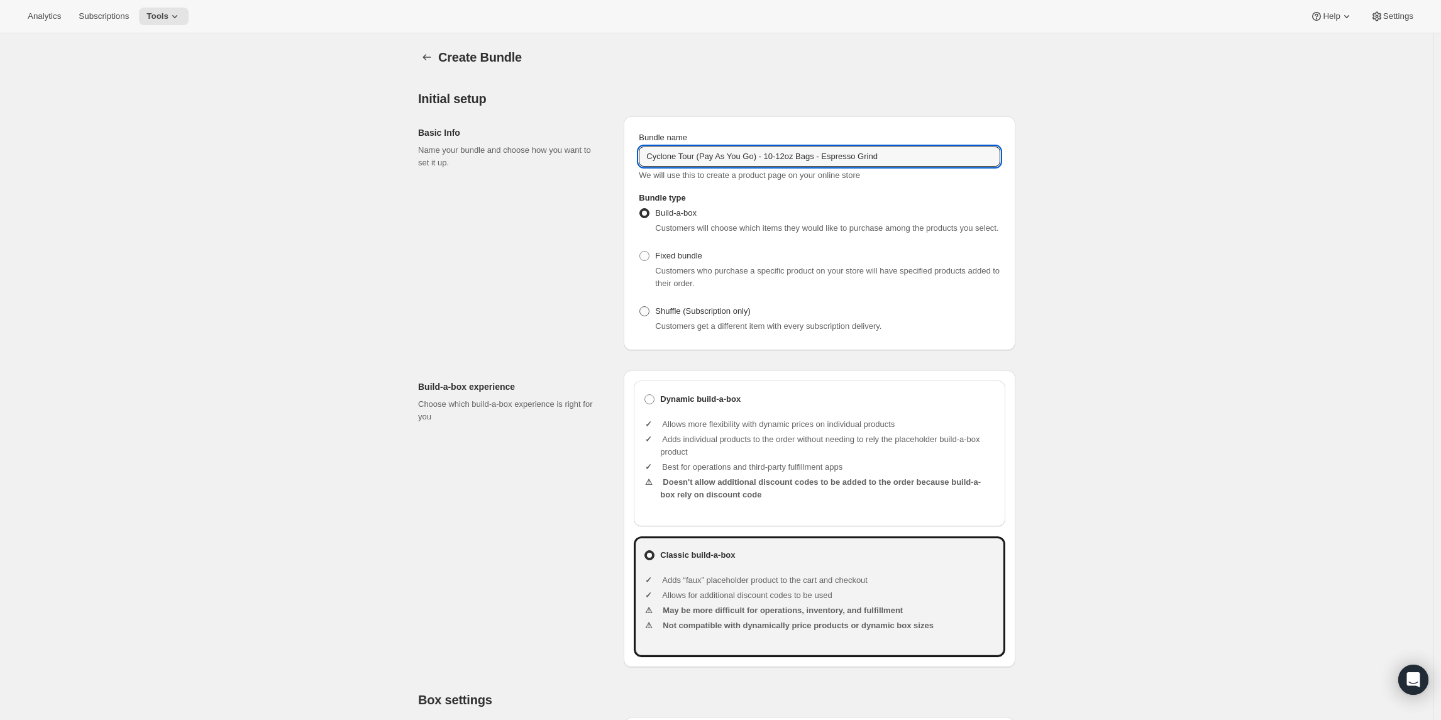
type input "Cyclone Tour (Pay As You Go) - 10-12oz Bags - Espresso Grind"
click at [689, 320] on label "Shuffle (Subscription only)" at bounding box center [695, 311] width 112 height 18
click at [640, 307] on input "Shuffle (Subscription only)" at bounding box center [639, 306] width 1 height 1
radio input "true"
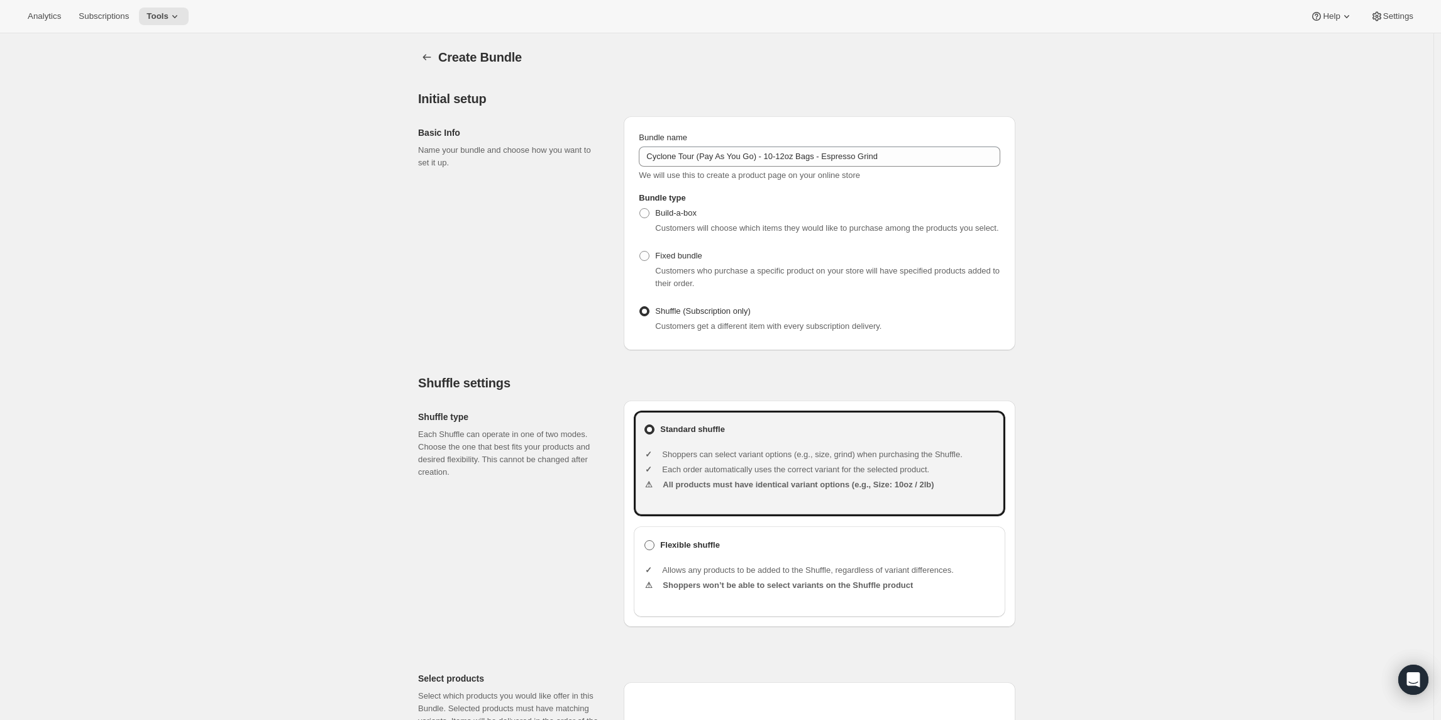
click at [688, 551] on b "Flexible shuffle" at bounding box center [690, 545] width 60 height 13
click at [645, 541] on input "Flexible shuffle" at bounding box center [644, 540] width 1 height 1
radio input "true"
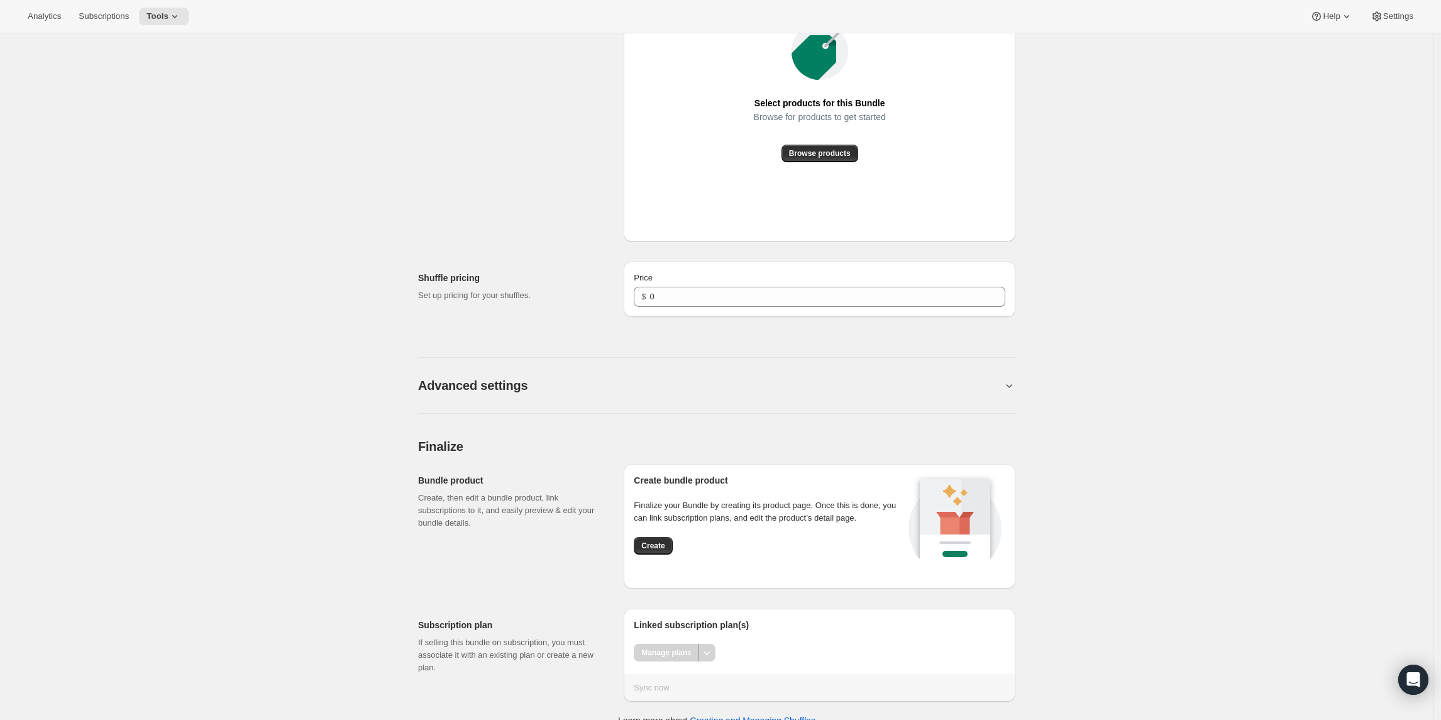
scroll to position [745, 0]
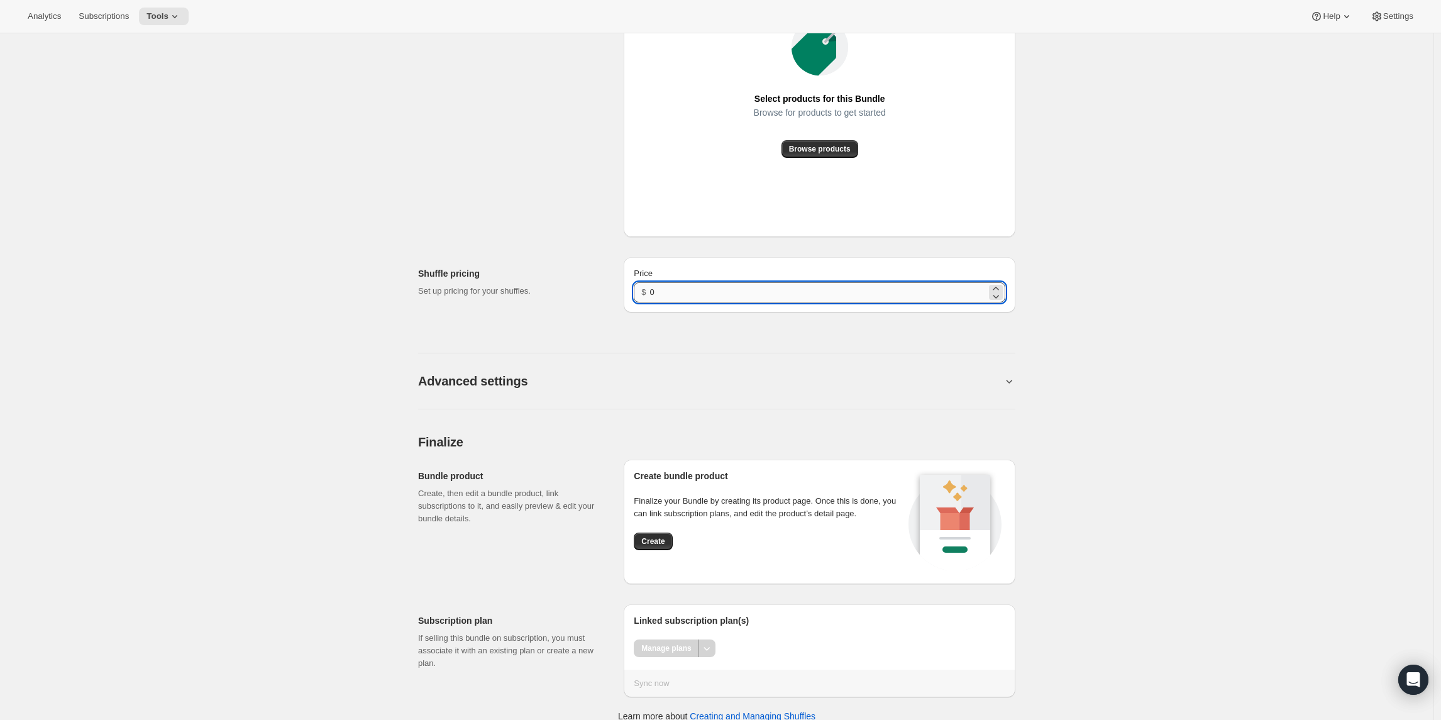
click at [667, 298] on input "0" at bounding box center [818, 292] width 336 height 20
click at [664, 302] on input "0" at bounding box center [818, 292] width 336 height 20
click at [654, 550] on button "Create" at bounding box center [653, 541] width 38 height 18
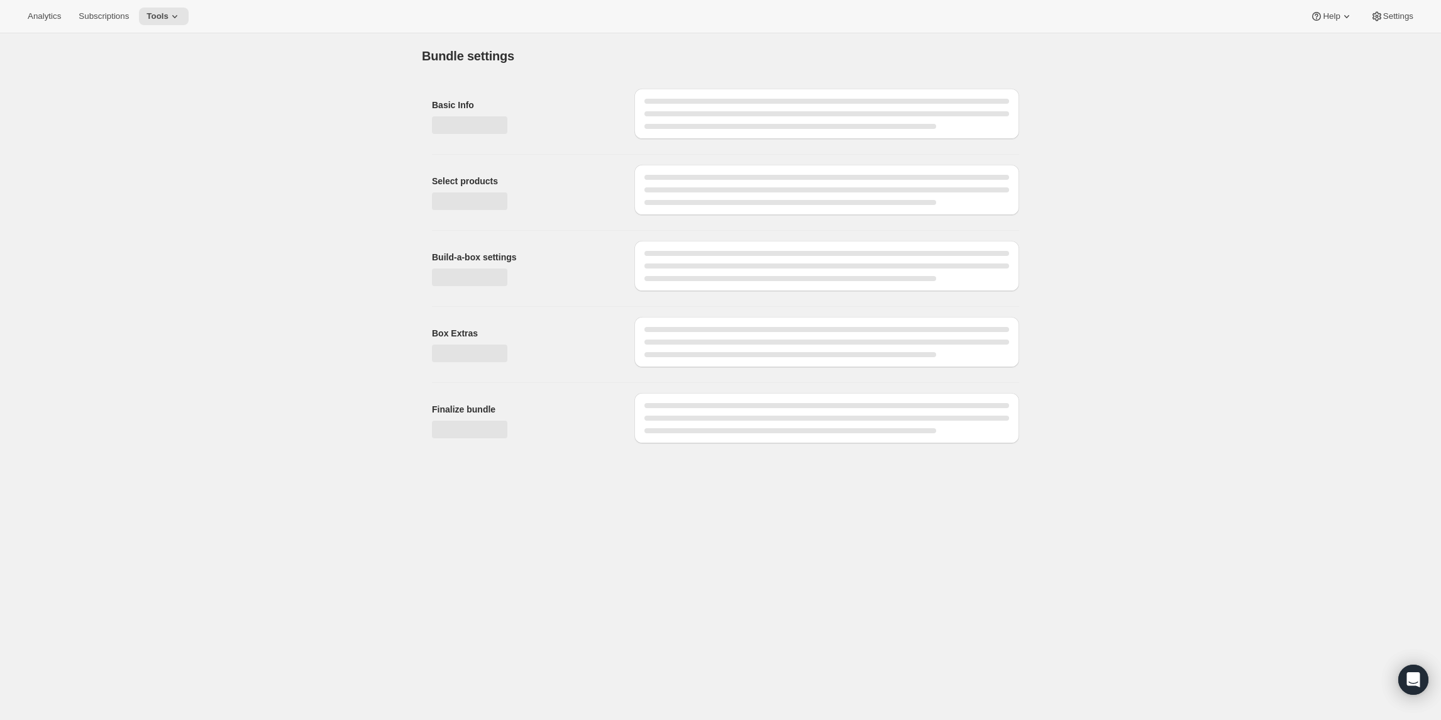
scroll to position [0, 0]
type input "0"
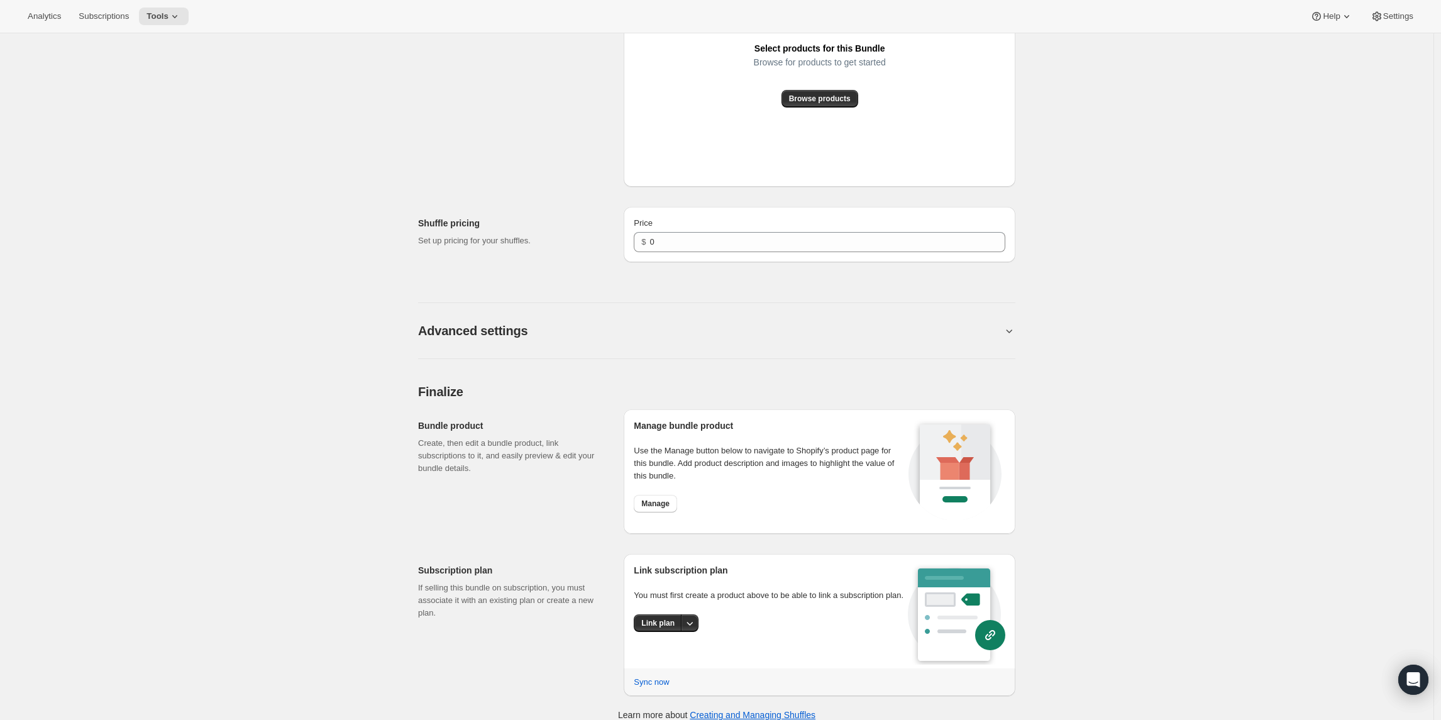
scroll to position [720, 0]
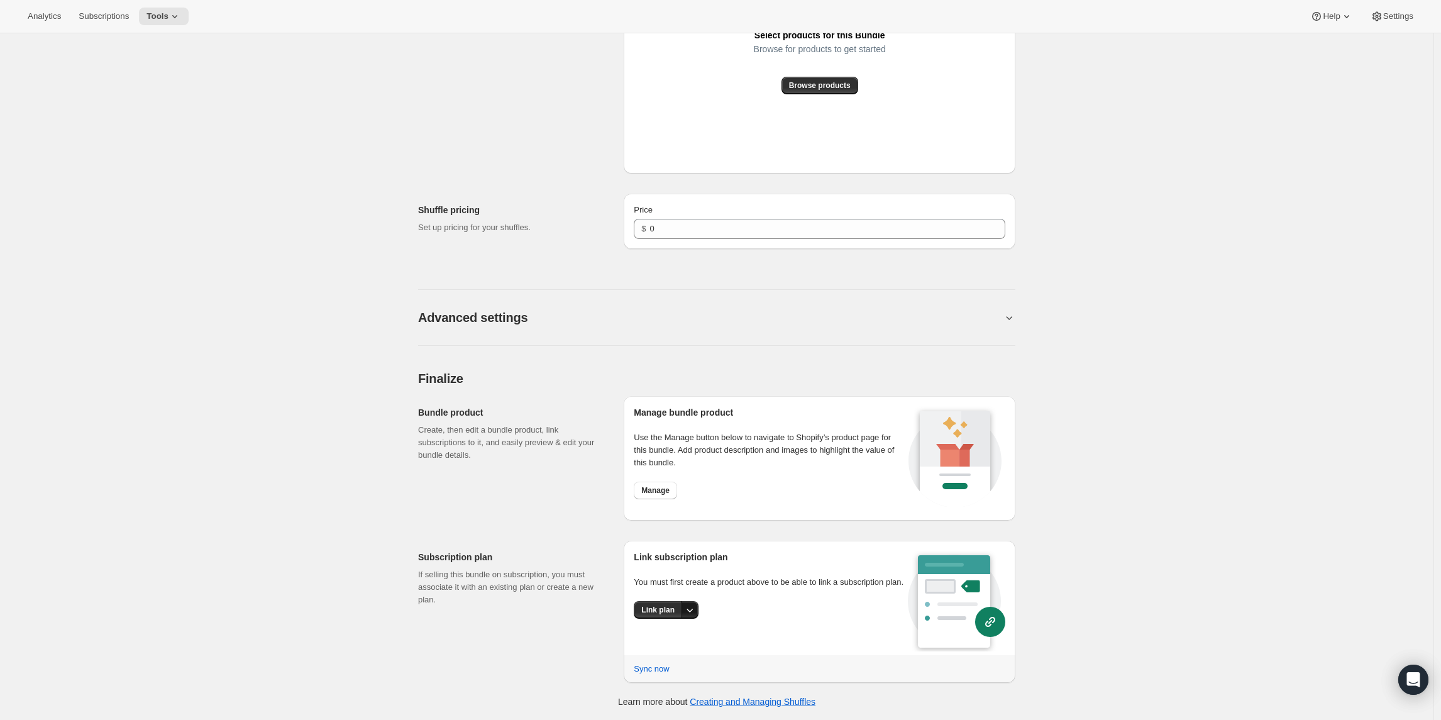
click at [691, 616] on icon "More actions" at bounding box center [689, 609] width 13 height 13
click at [663, 647] on span "Link plan" at bounding box center [650, 647] width 33 height 9
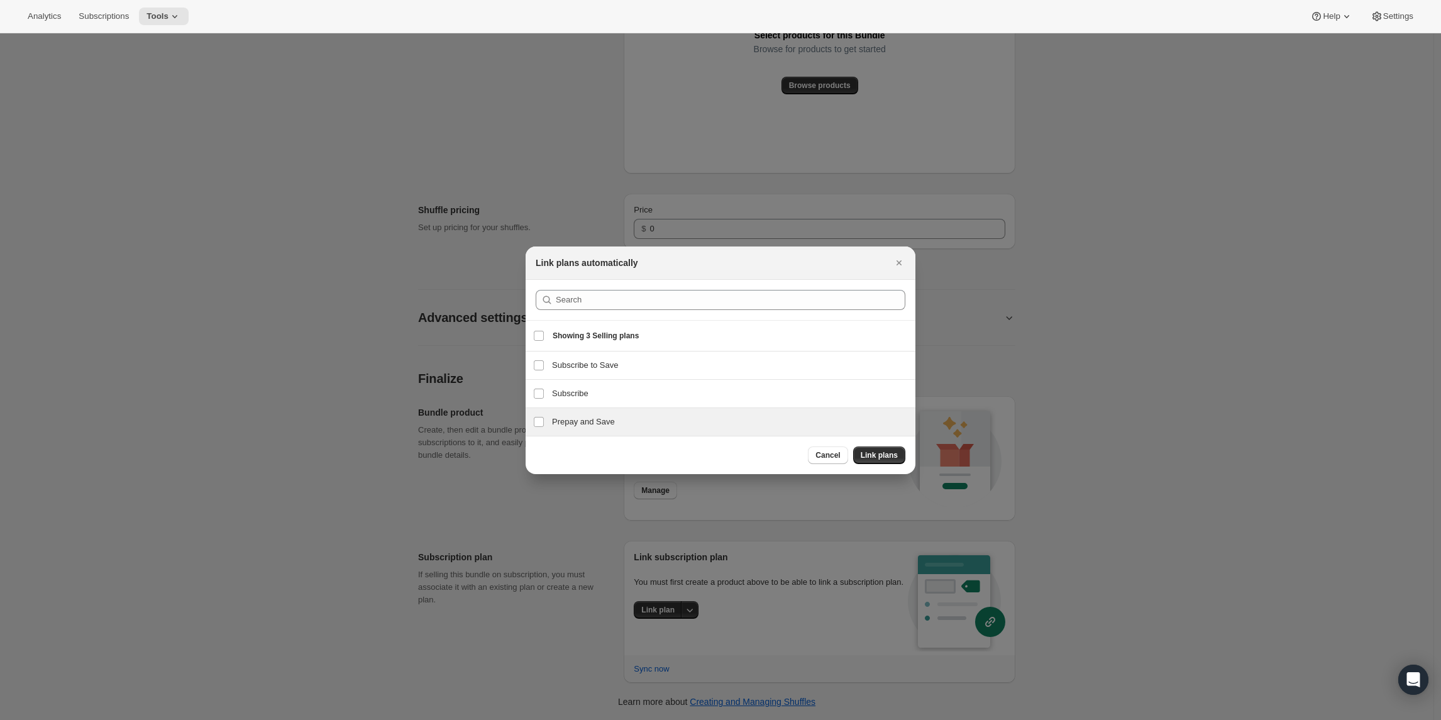
click at [564, 421] on h3 "Prepay and Save" at bounding box center [730, 421] width 356 height 13
checkbox input "true"
click at [559, 396] on h3 "Subscribe" at bounding box center [730, 393] width 356 height 13
checkbox input "true"
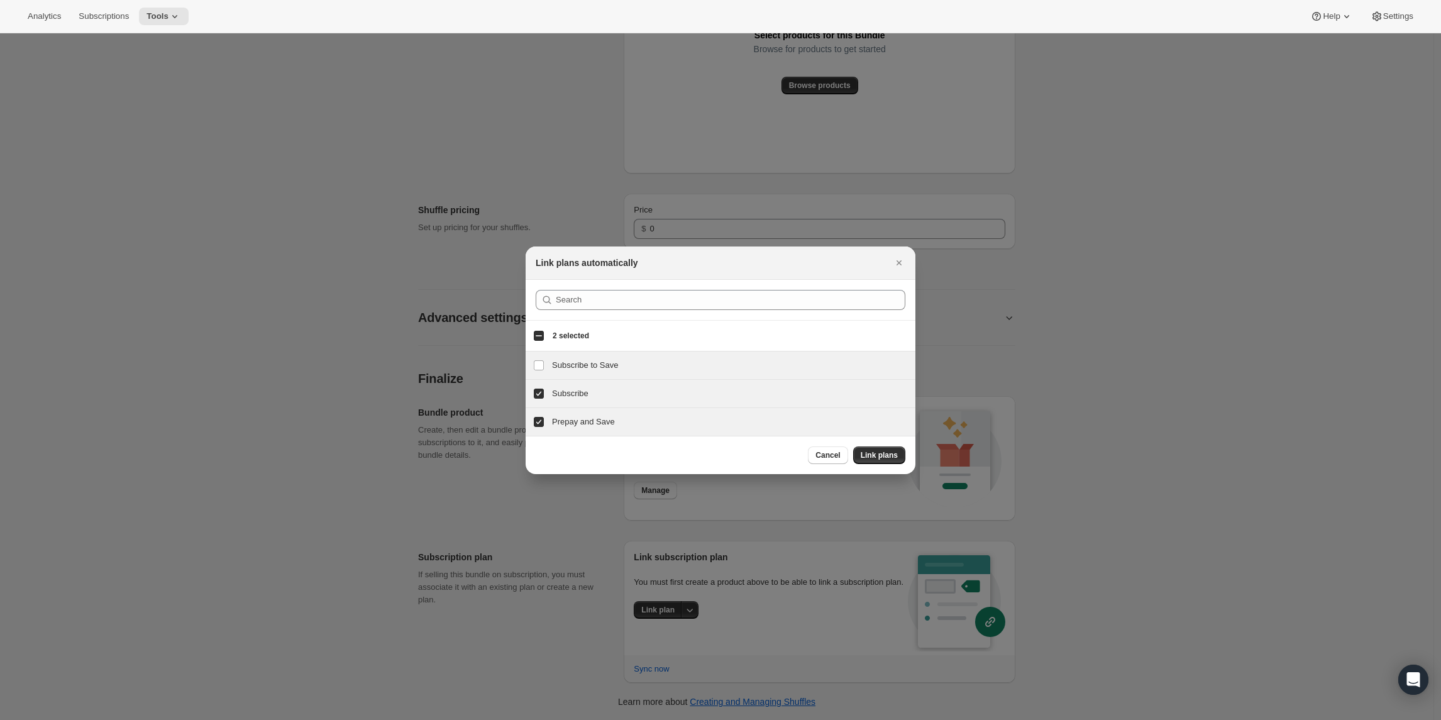
drag, startPoint x: 872, startPoint y: 455, endPoint x: 860, endPoint y: 453, distance: 12.7
click at [872, 455] on span "Link plans" at bounding box center [878, 455] width 37 height 10
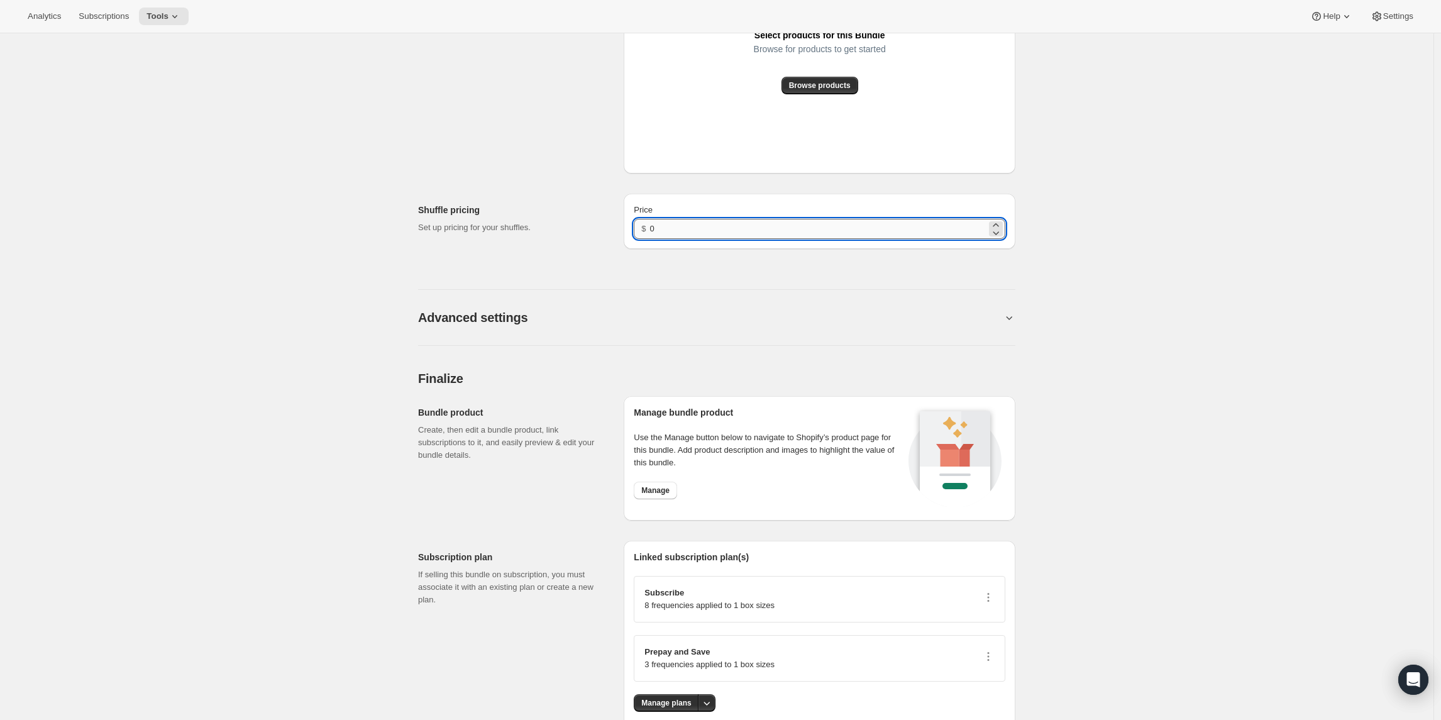
click at [720, 238] on input "0" at bounding box center [818, 229] width 336 height 20
click at [804, 92] on button "Browse products" at bounding box center [819, 86] width 77 height 18
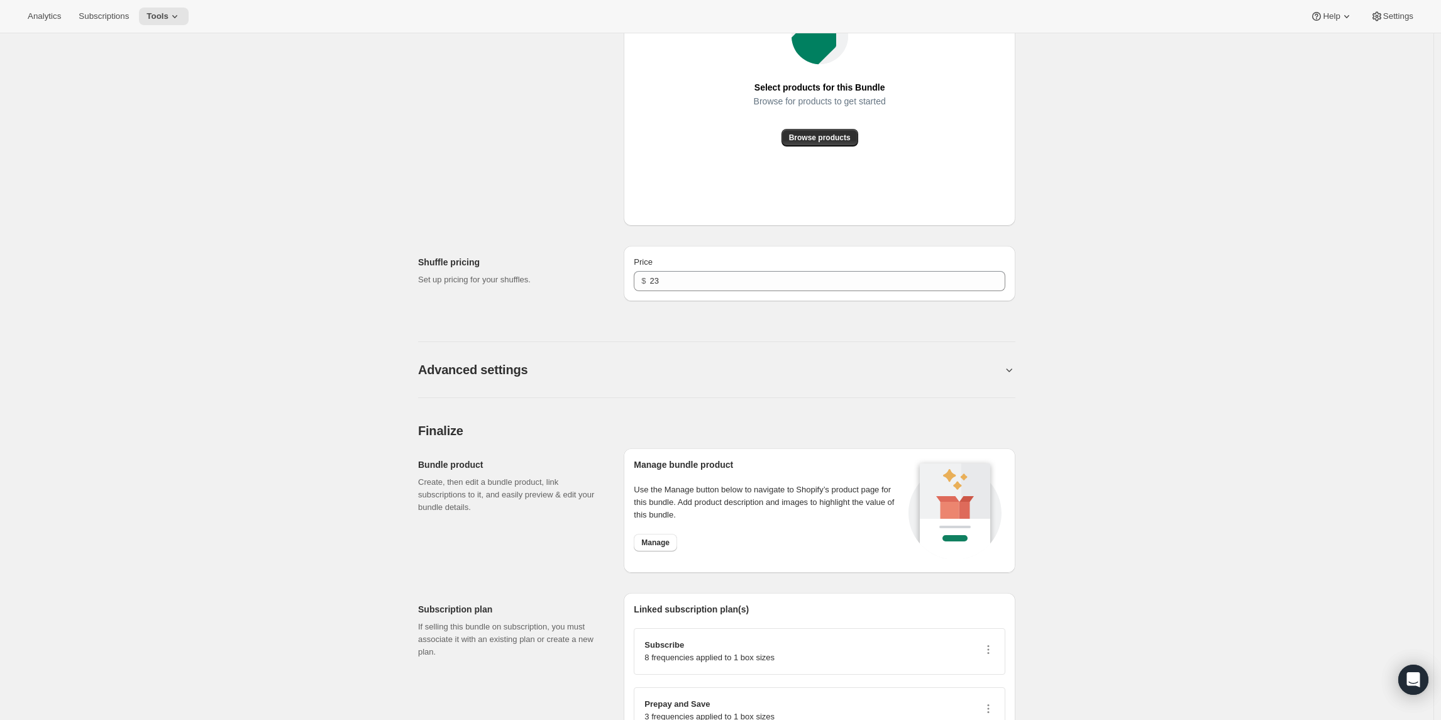
scroll to position [665, 0]
click at [803, 134] on button "Browse products" at bounding box center [819, 141] width 77 height 18
click at [818, 140] on span "Browse products" at bounding box center [820, 141] width 62 height 10
click at [811, 138] on span "Browse products" at bounding box center [820, 141] width 62 height 10
type input "0"
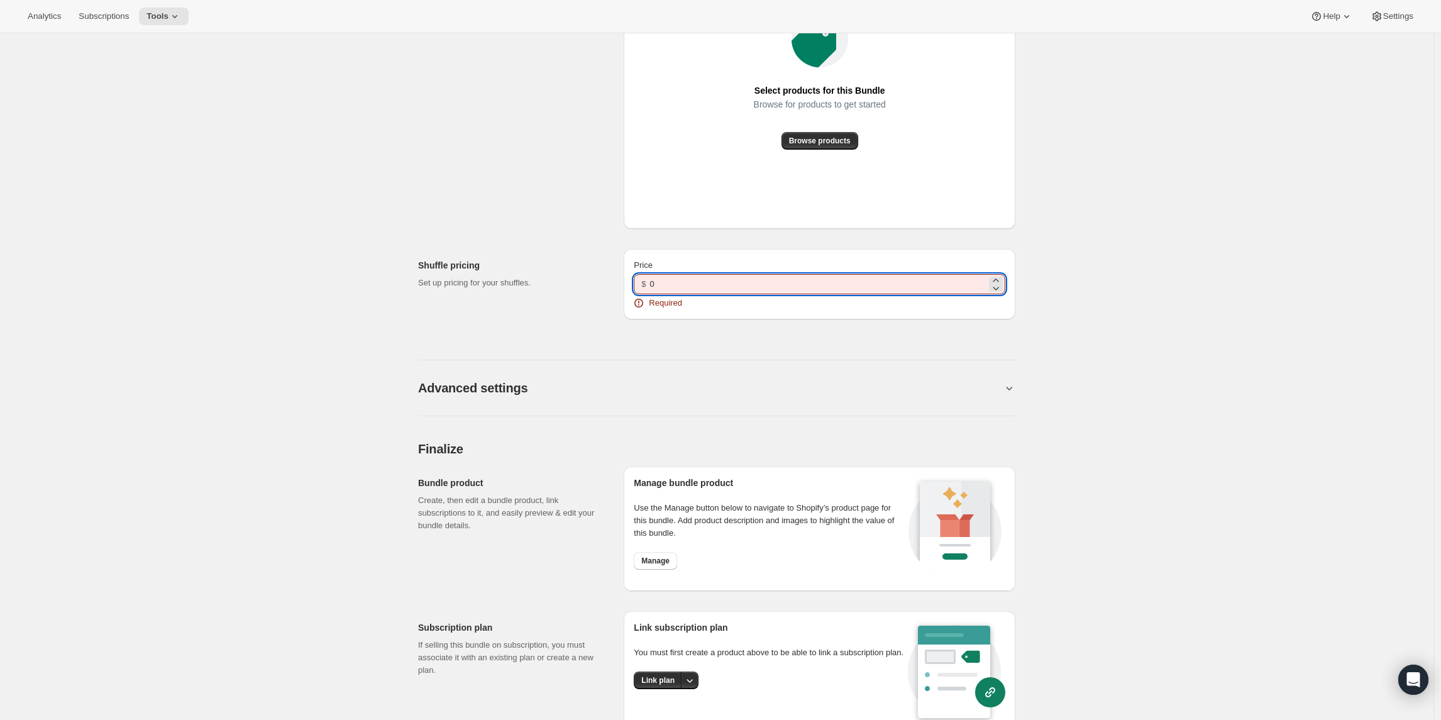
click at [696, 287] on input "0" at bounding box center [818, 284] width 336 height 20
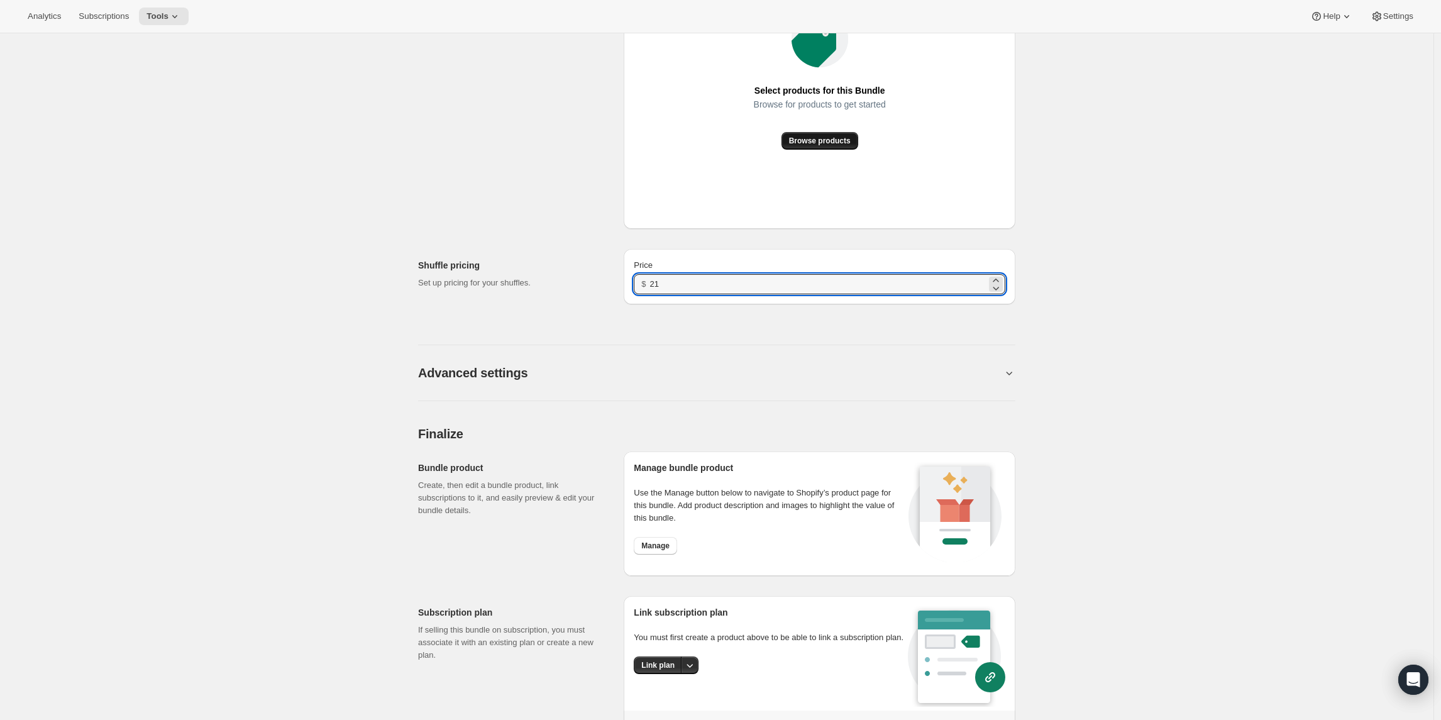
type input "21"
drag, startPoint x: 814, startPoint y: 133, endPoint x: 773, endPoint y: 124, distance: 41.7
click at [814, 133] on button "Browse products" at bounding box center [819, 141] width 77 height 18
click at [806, 141] on span "Browse products" at bounding box center [820, 141] width 62 height 10
click at [805, 141] on span "Browse products" at bounding box center [820, 141] width 62 height 10
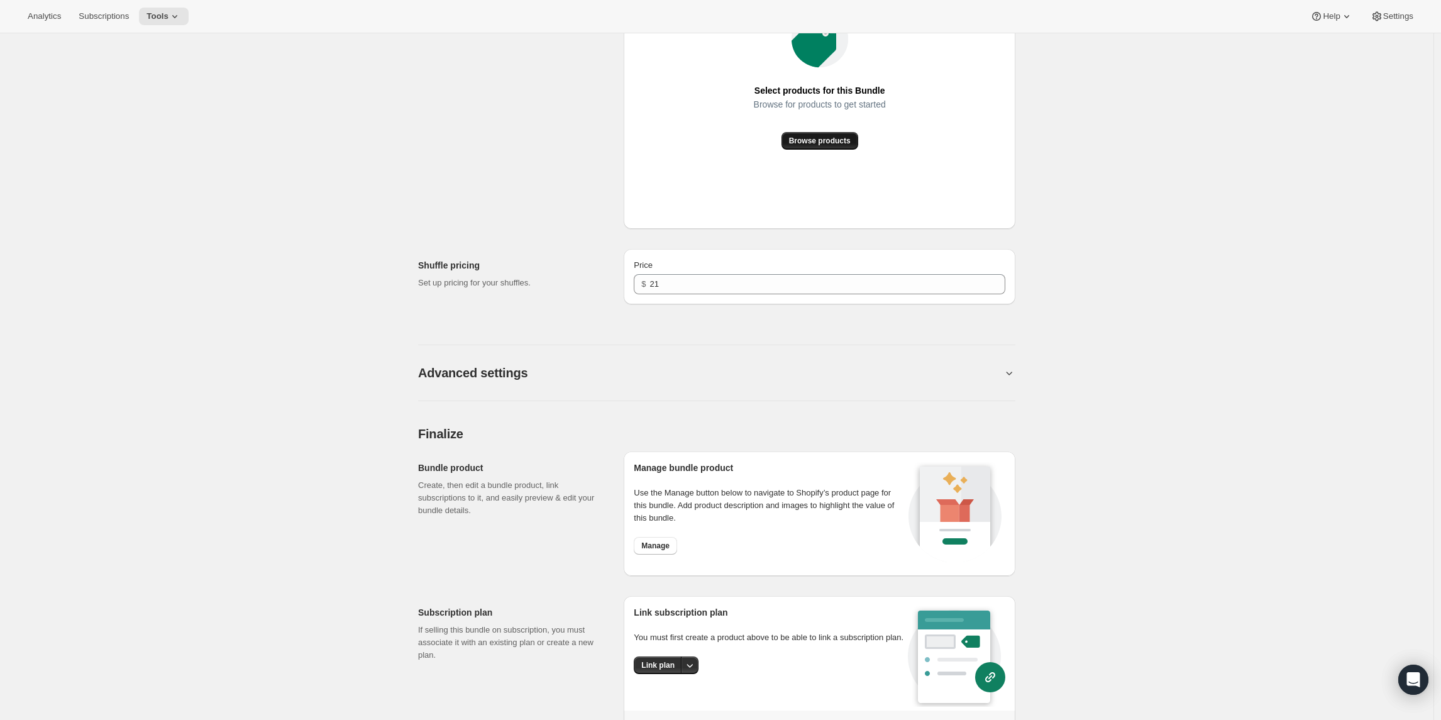
click at [805, 141] on span "Browse products" at bounding box center [820, 141] width 62 height 10
click at [805, 140] on span "Browse products" at bounding box center [820, 141] width 62 height 10
click at [805, 141] on span "Browse products" at bounding box center [820, 141] width 62 height 10
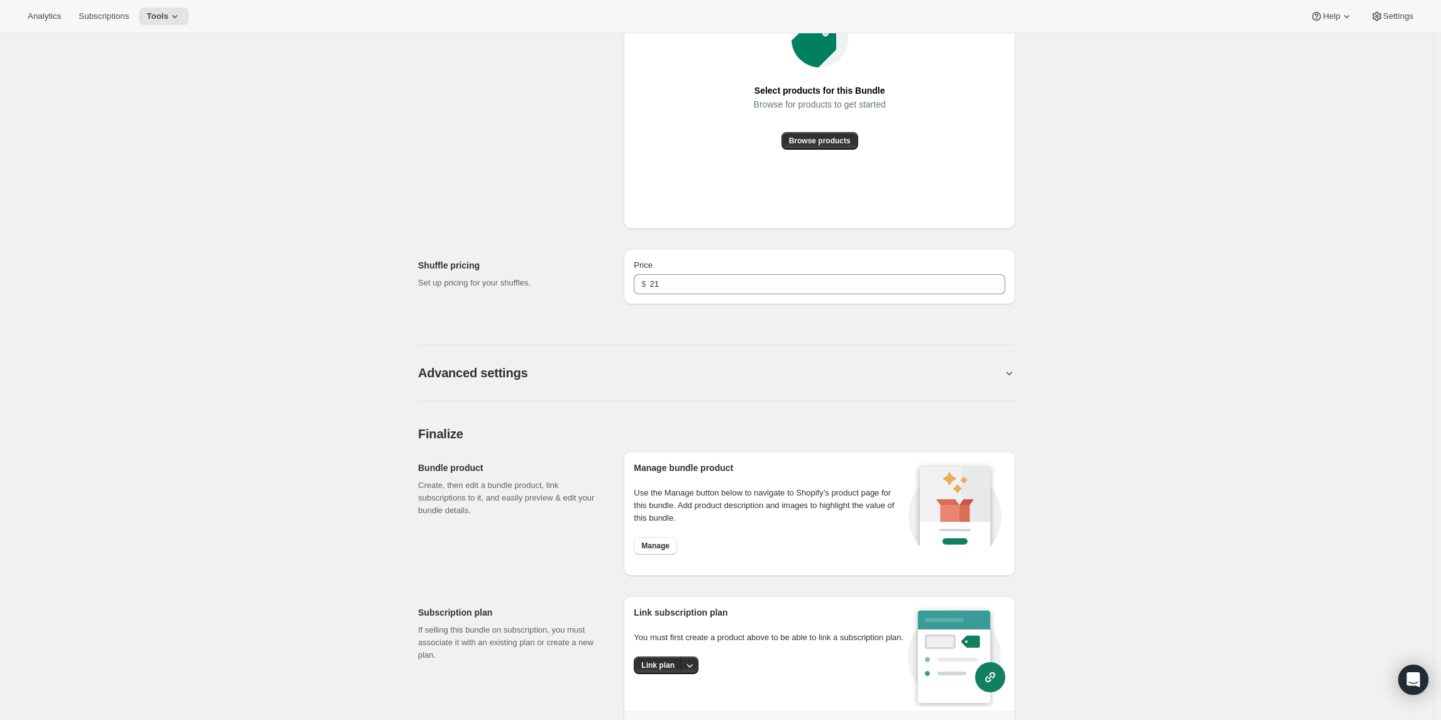
scroll to position [0, 0]
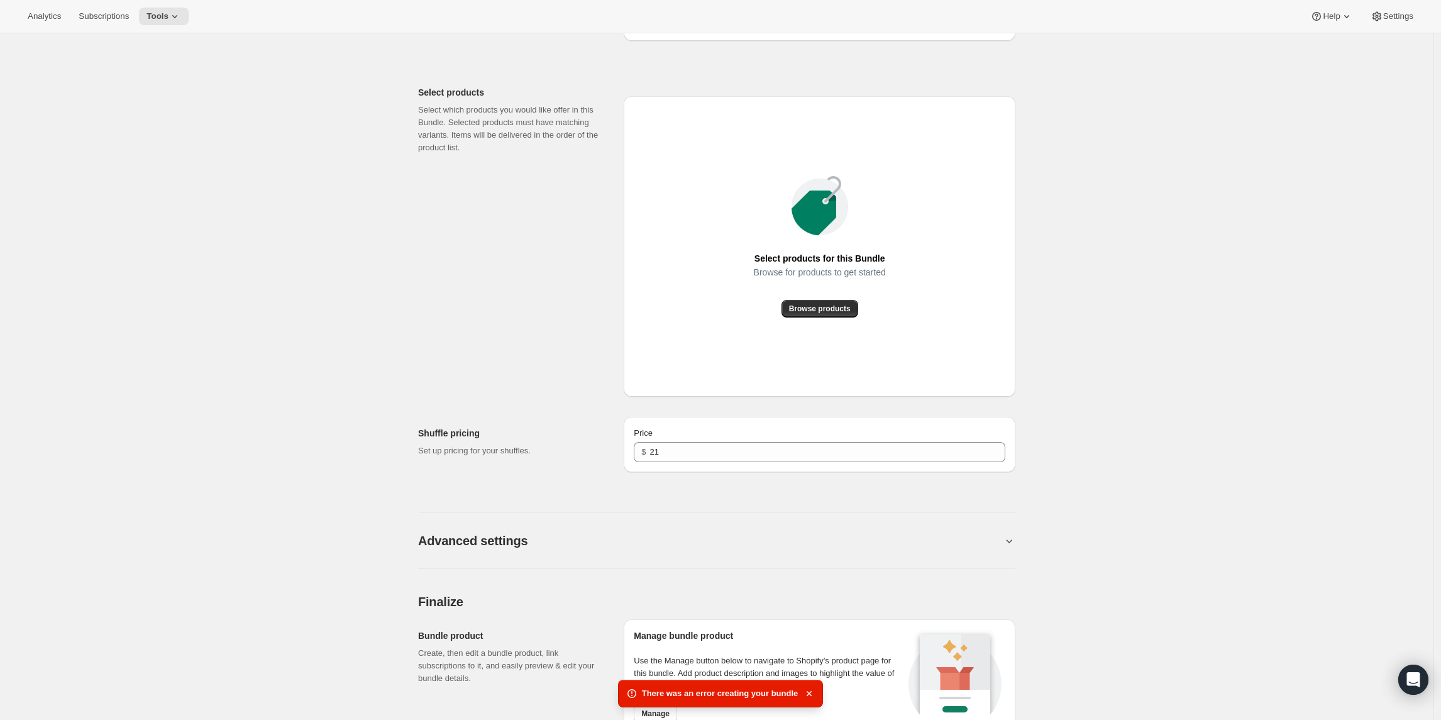
scroll to position [500, 0]
click at [818, 305] on span "Browse products" at bounding box center [820, 306] width 62 height 10
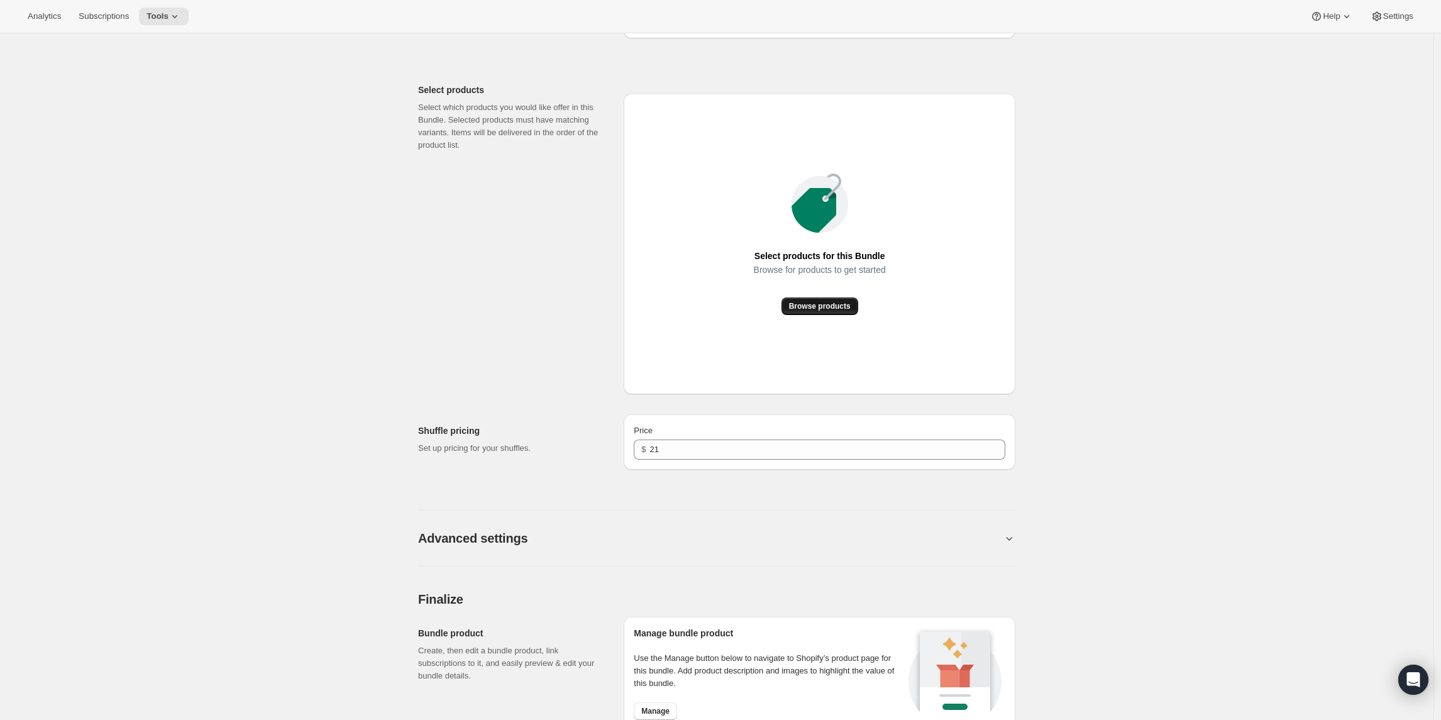
click at [798, 306] on span "Browse products" at bounding box center [820, 306] width 62 height 10
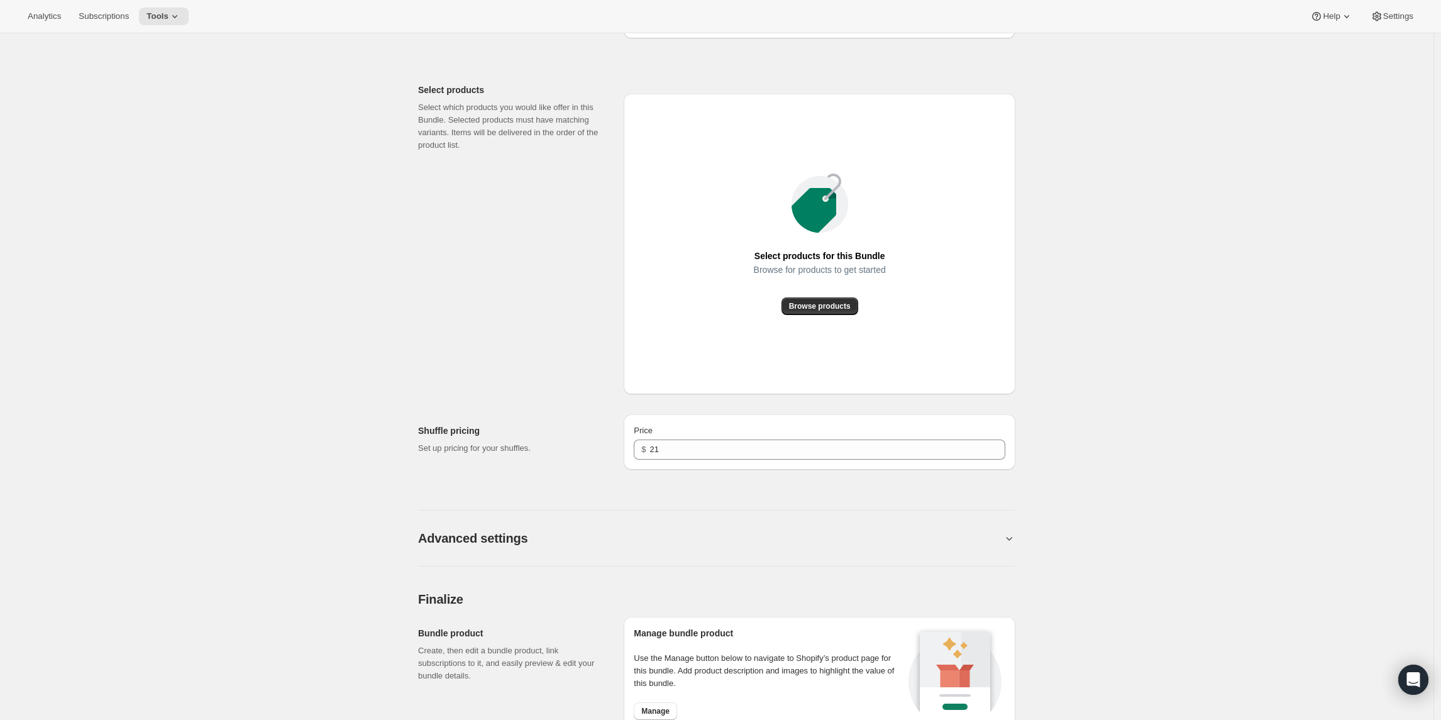
scroll to position [0, 0]
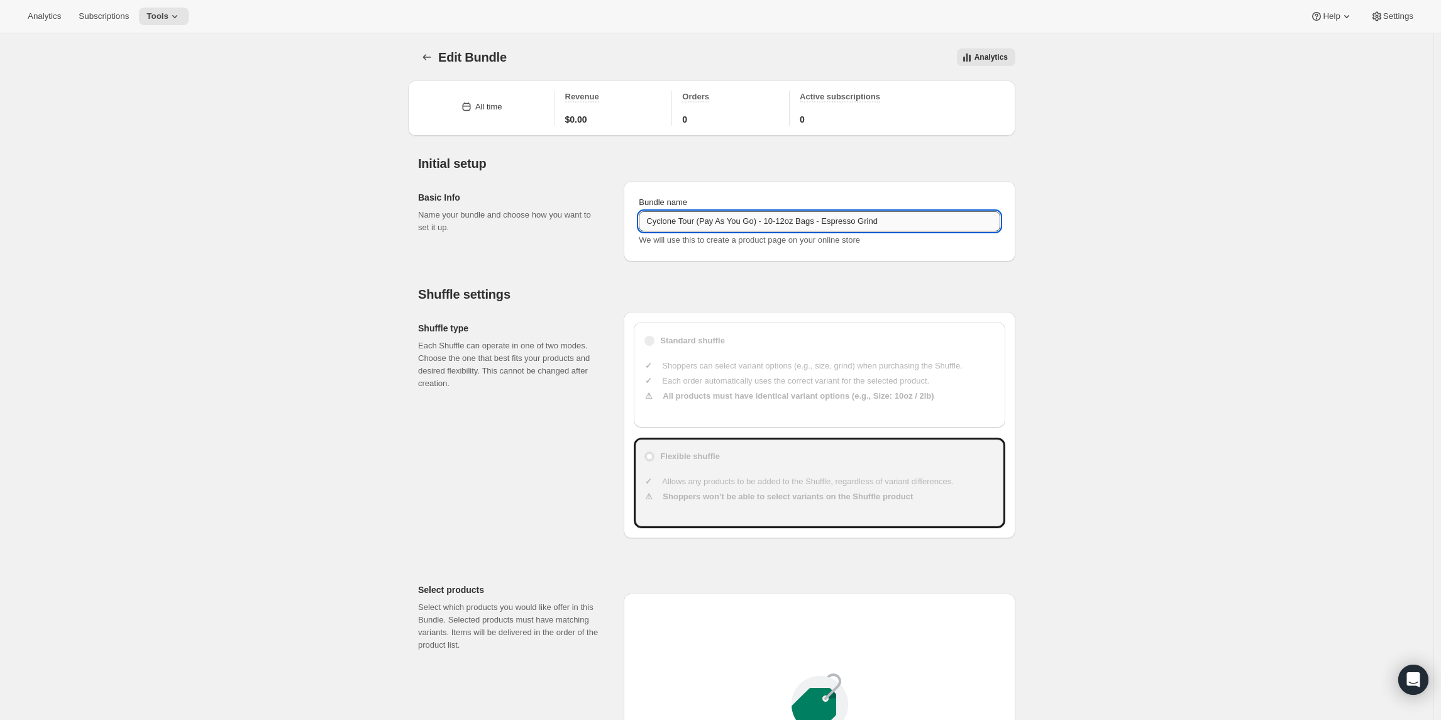
click at [738, 228] on input "Cyclone Tour (Pay As You Go) - 10-12oz Bags - Espresso Grind" at bounding box center [819, 221] width 361 height 20
